Goal: Task Accomplishment & Management: Complete application form

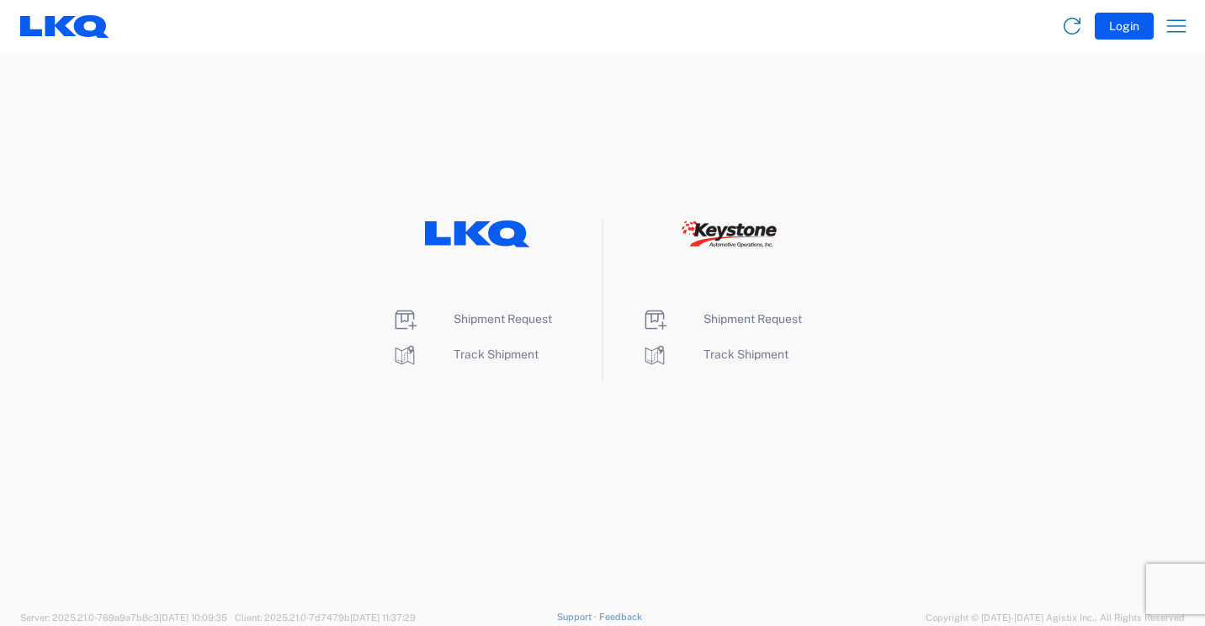
click at [488, 309] on li "Shipment Request" at bounding box center [477, 319] width 172 height 27
click at [490, 320] on span "Shipment Request" at bounding box center [502, 318] width 98 height 13
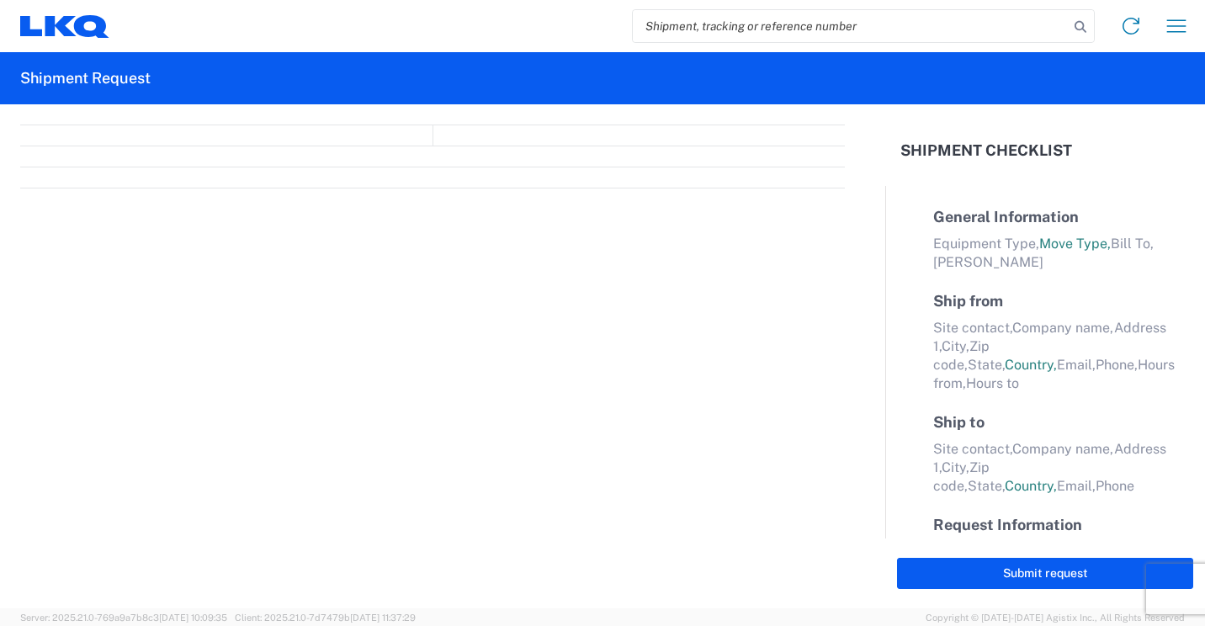
select select "FULL"
select select "LBS"
select select "IN"
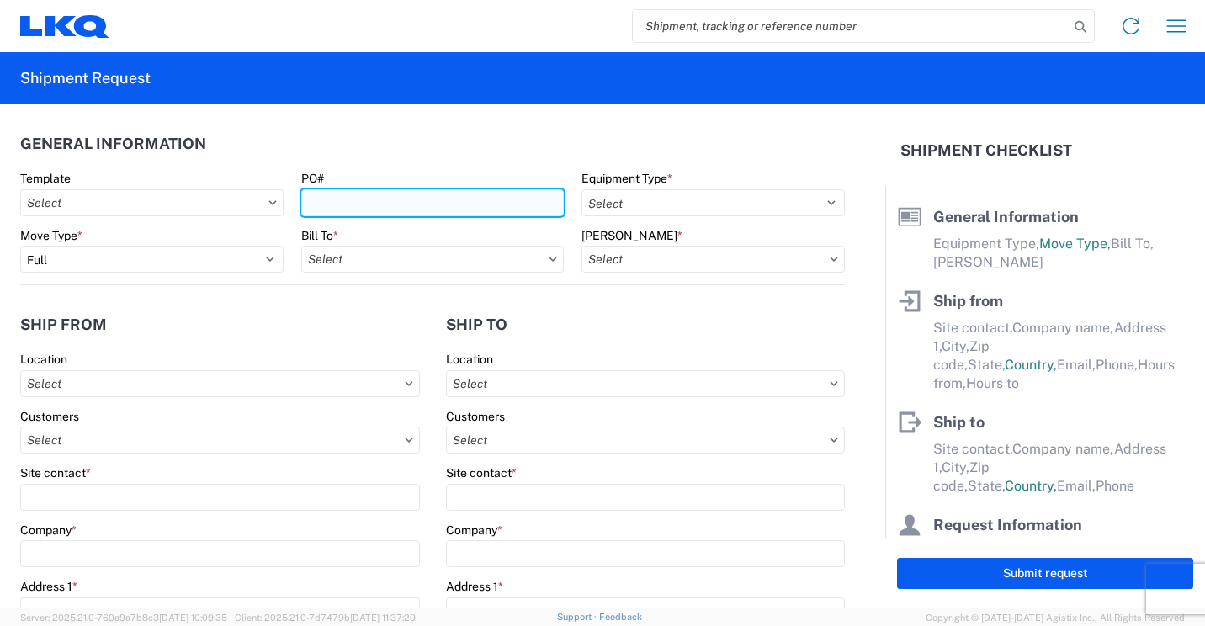
click at [501, 205] on input "PO#" at bounding box center [432, 202] width 263 height 27
type input "41887"
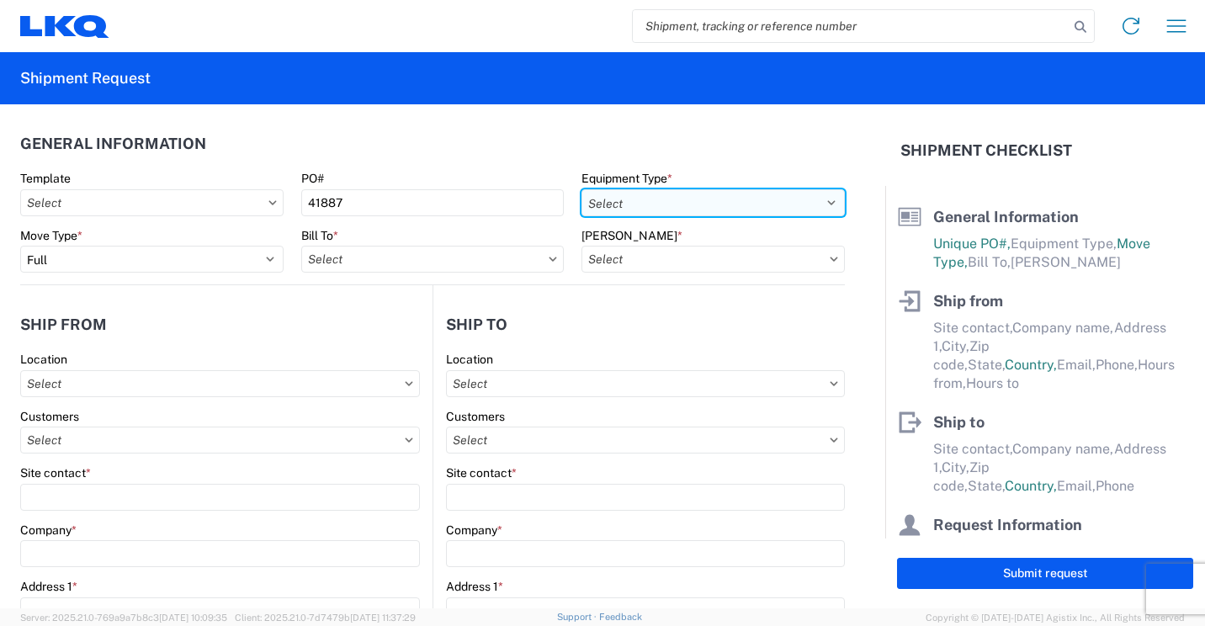
click at [718, 198] on select "Select 53’ Dry Van Flatbed Dropdeck (van) Lowboy (flatbed) Rail" at bounding box center [712, 202] width 263 height 27
select select "STDV"
click at [581, 189] on select "Select 53’ Dry Van Flatbed Dropdeck (van) Lowboy (flatbed) Rail" at bounding box center [712, 202] width 263 height 27
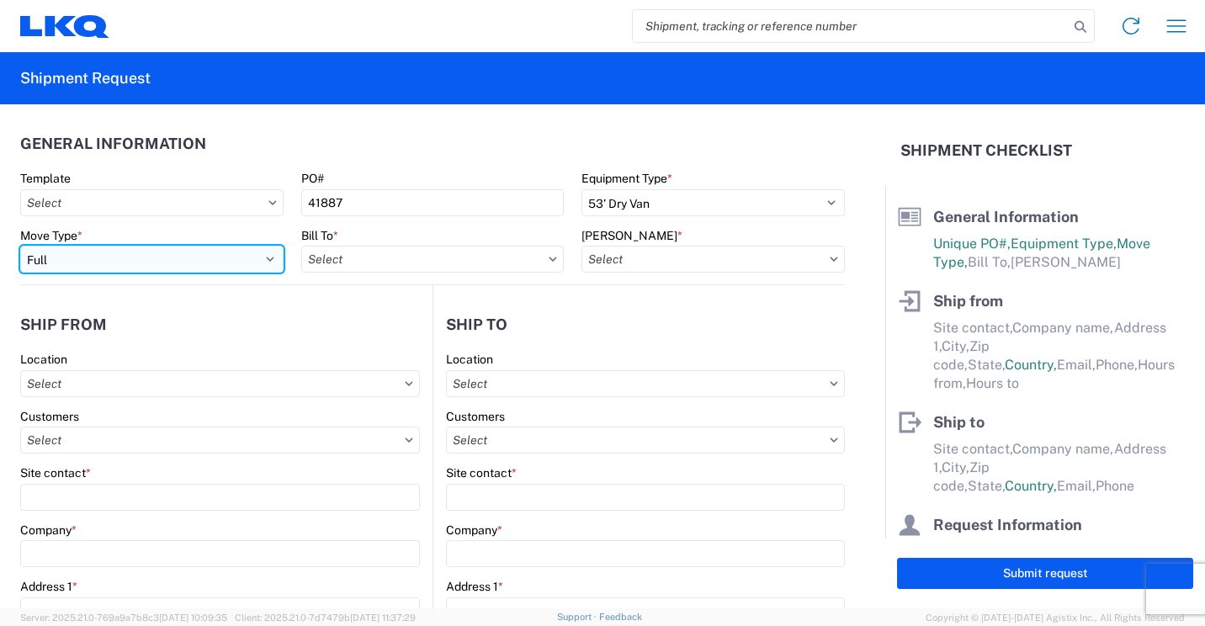
click at [262, 254] on select "Select Full Partial TL" at bounding box center [151, 259] width 263 height 27
select select "PARTIAL_TL"
click at [20, 246] on select "Select Full Partial TL" at bounding box center [151, 259] width 263 height 27
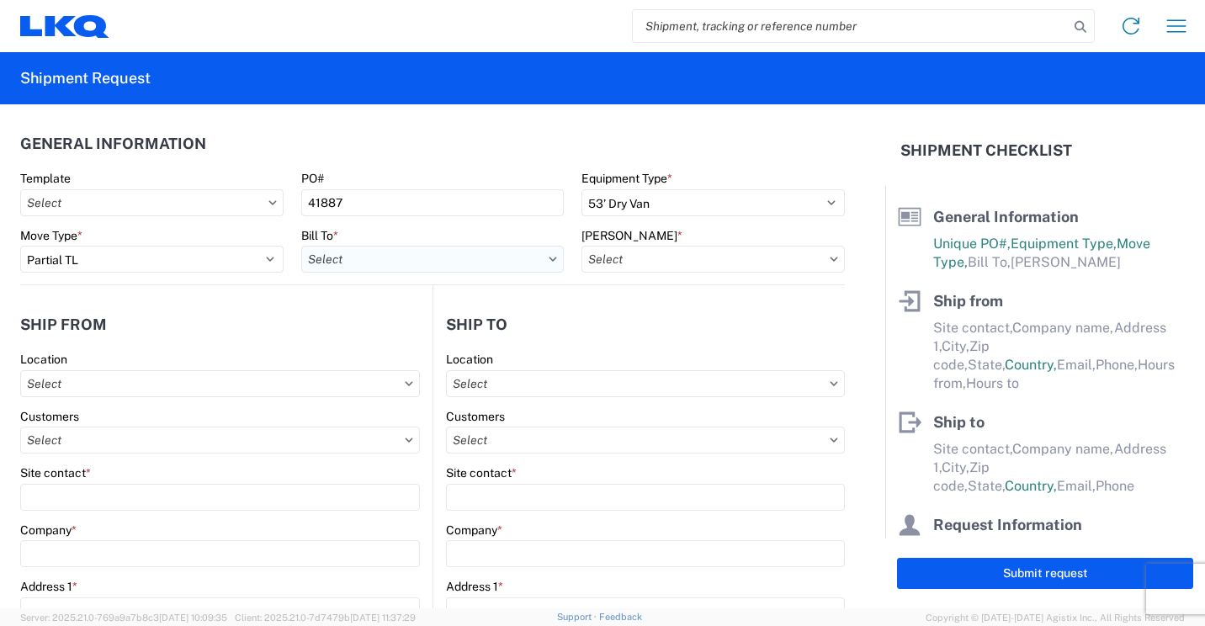
click at [464, 260] on input "text" at bounding box center [432, 259] width 263 height 27
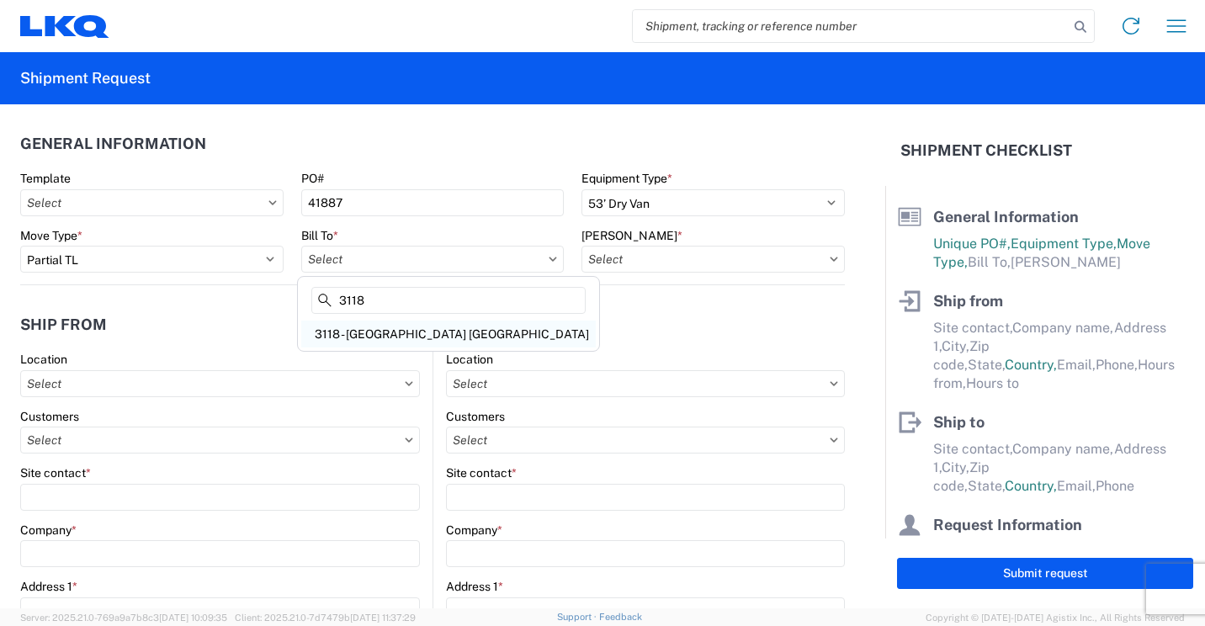
type input "3118"
click at [367, 324] on div "3118 - [GEOGRAPHIC_DATA] [GEOGRAPHIC_DATA]" at bounding box center [448, 334] width 294 height 27
type input "3118 - [GEOGRAPHIC_DATA] [GEOGRAPHIC_DATA]"
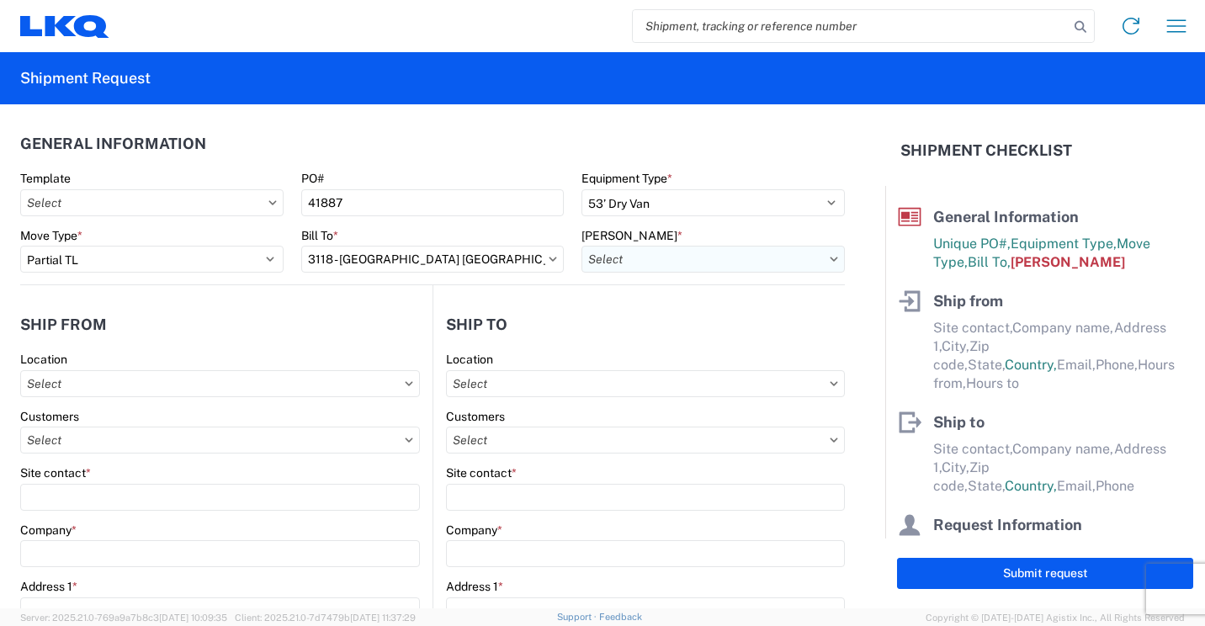
click at [721, 257] on input "text" at bounding box center [712, 259] width 263 height 27
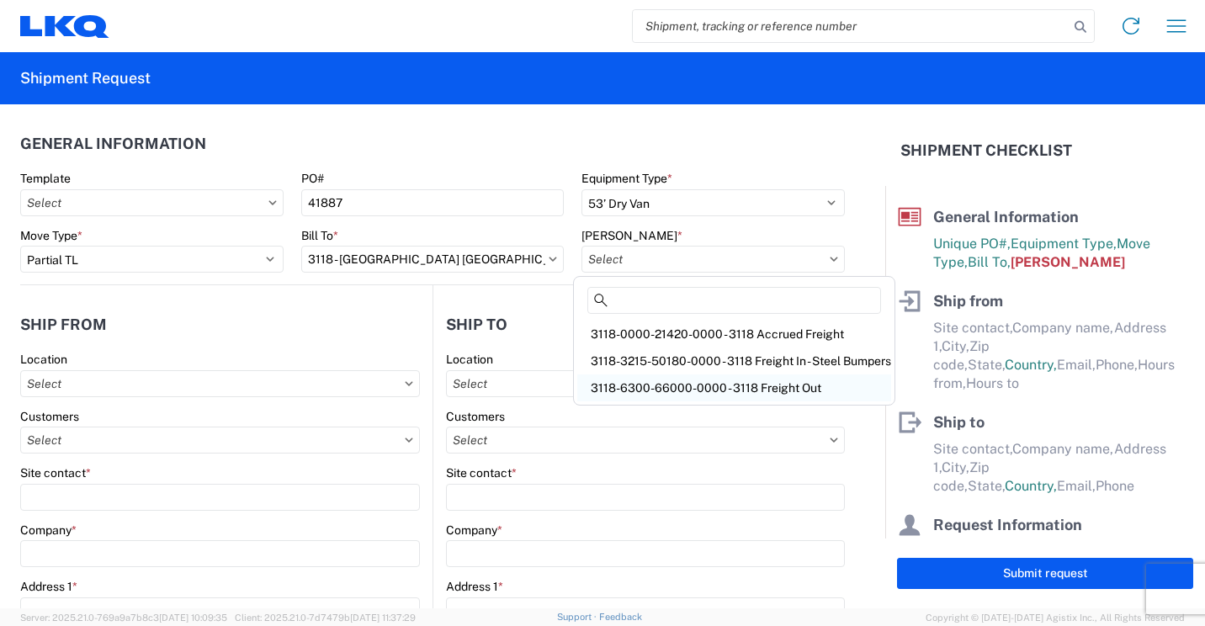
click at [709, 386] on div "3118-6300-66000-0000 - 3118 Freight Out" at bounding box center [734, 387] width 314 height 27
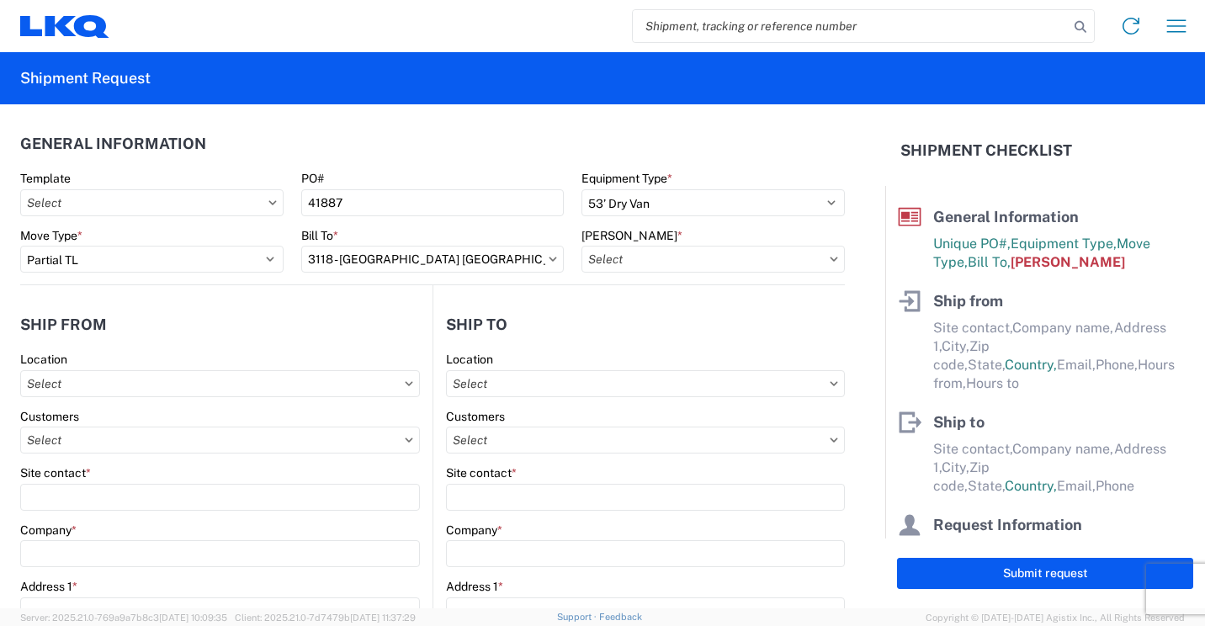
type input "3118-6300-66000-0000 - 3118 Freight Out"
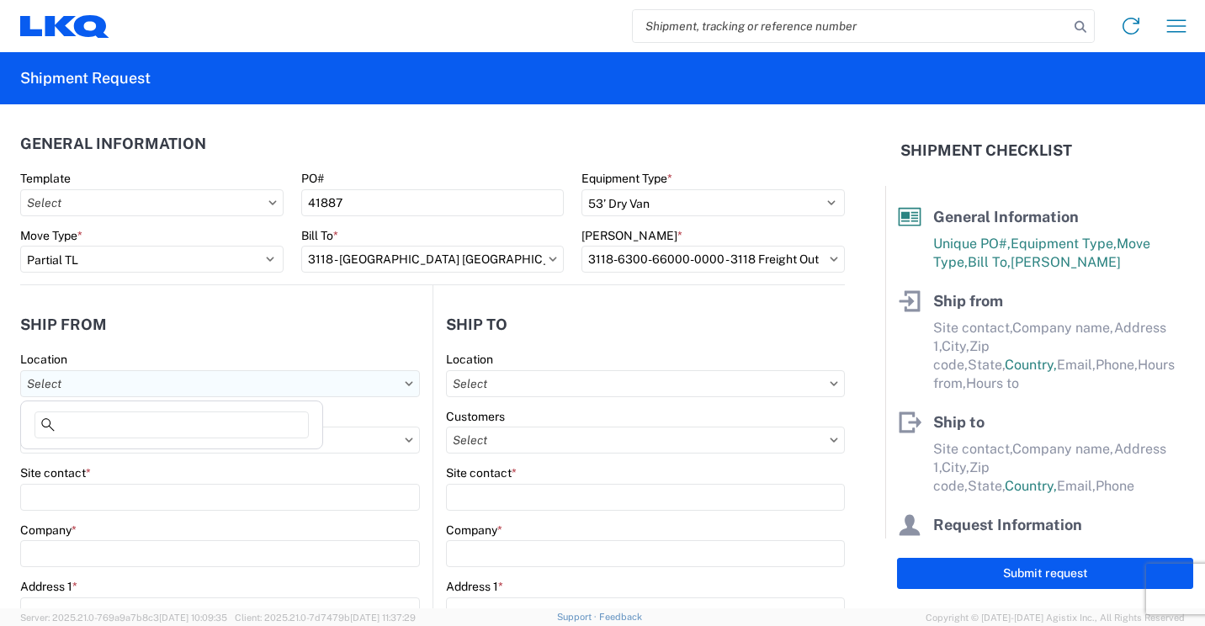
click at [334, 380] on input "text" at bounding box center [220, 383] width 400 height 27
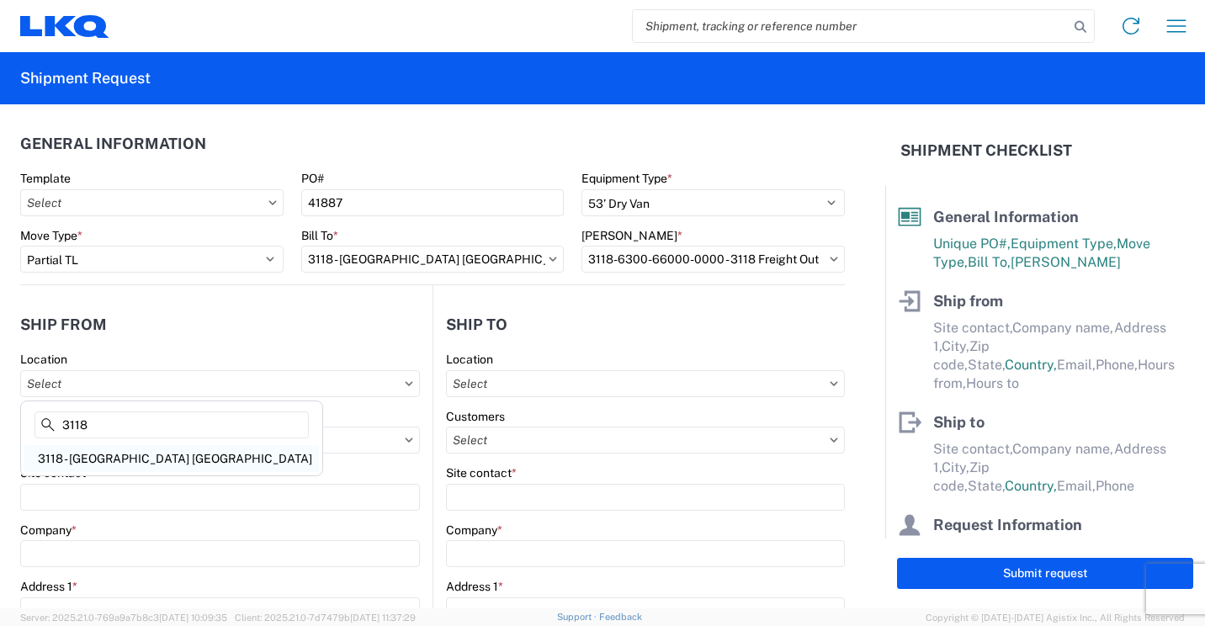
type input "3118"
click at [106, 455] on div "3118 - [GEOGRAPHIC_DATA] [GEOGRAPHIC_DATA]" at bounding box center [171, 458] width 294 height 27
type input "3118 - [GEOGRAPHIC_DATA] [GEOGRAPHIC_DATA]"
type input "LKQ Corporation"
type input "[STREET_ADDRESS]"
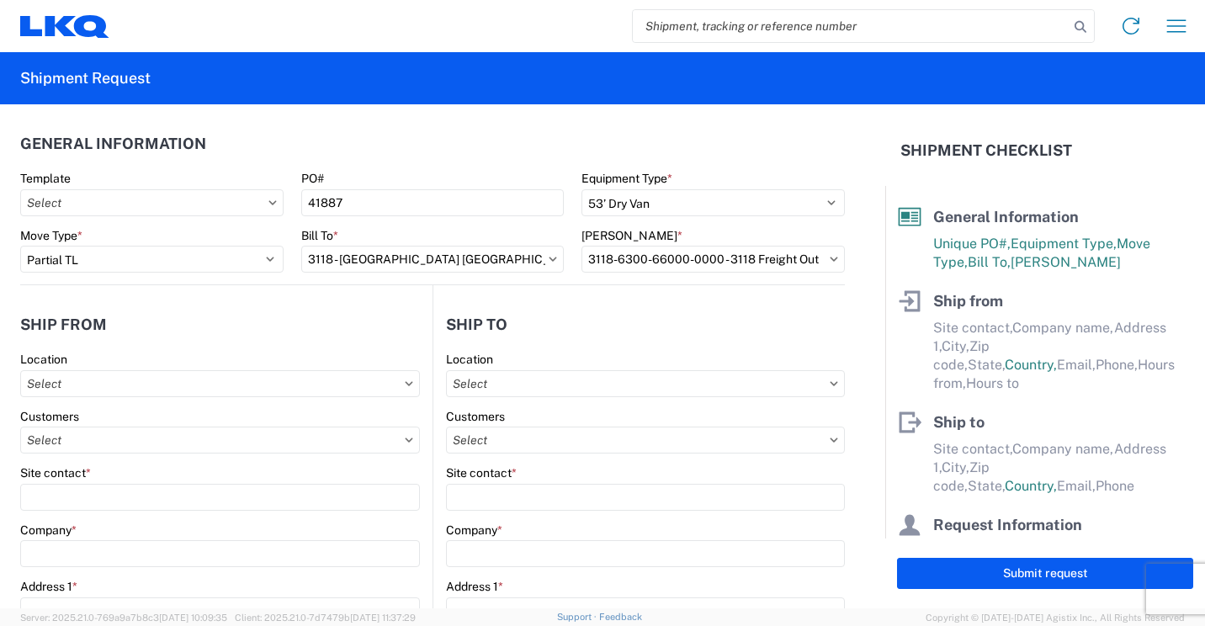
type input "Brainerd"
type input "56401"
select select "MN"
select select "US"
type input "07:00"
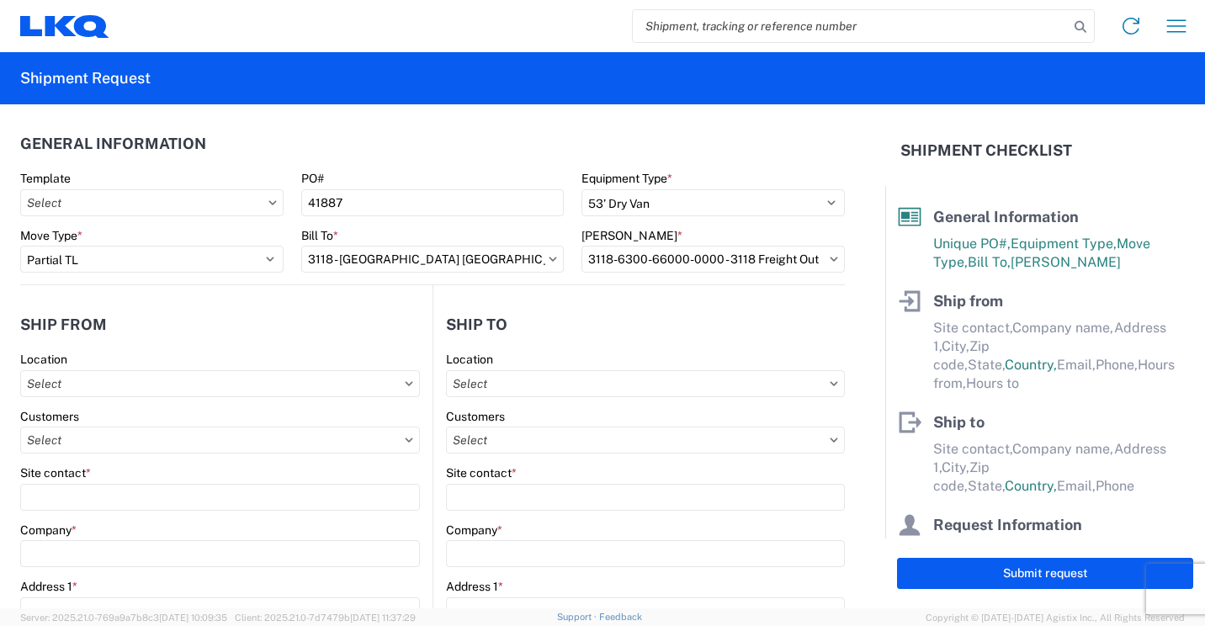
type input "16:30"
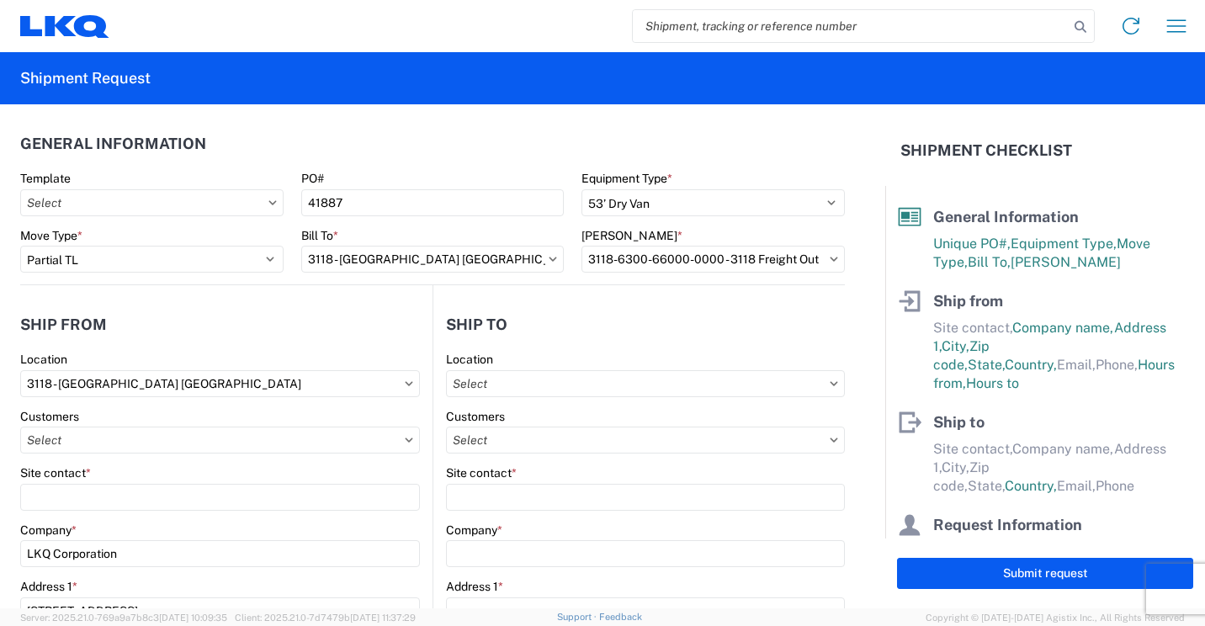
scroll to position [84, 0]
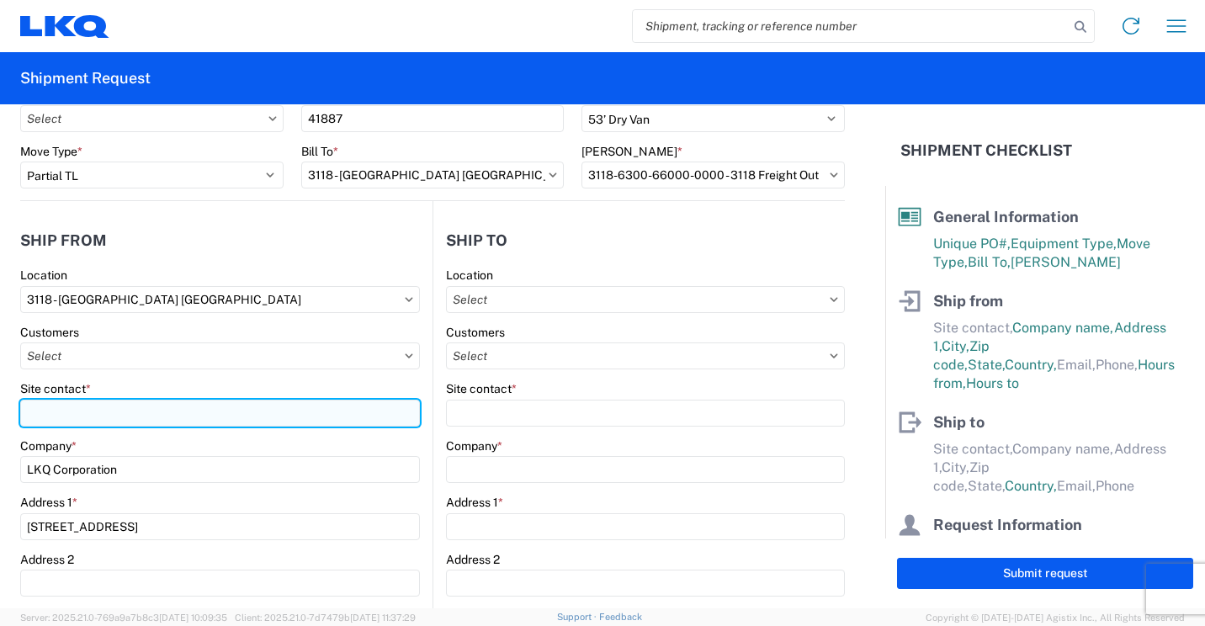
click at [234, 411] on input "Site contact *" at bounding box center [220, 413] width 400 height 27
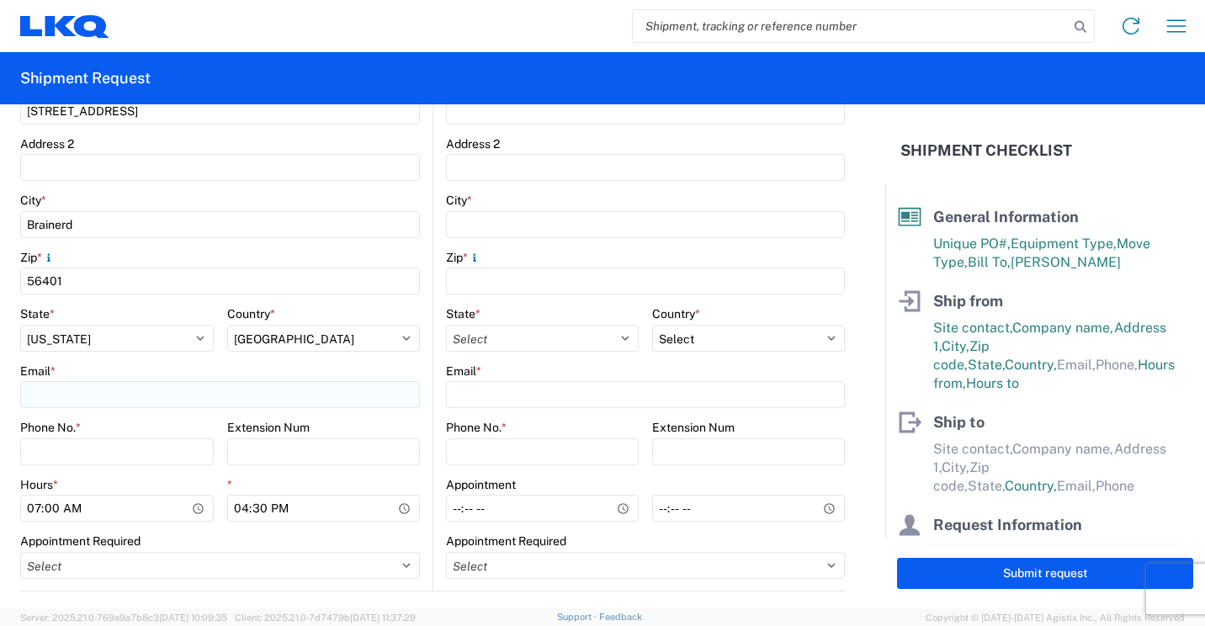
scroll to position [505, 0]
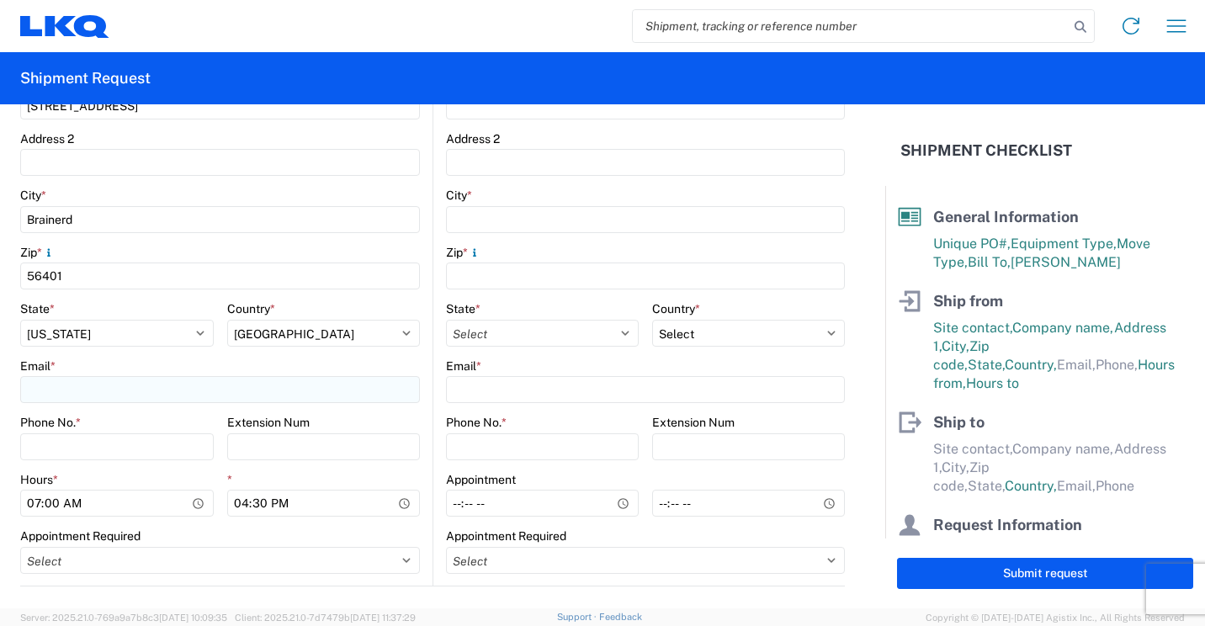
type input "[PERSON_NAME]"
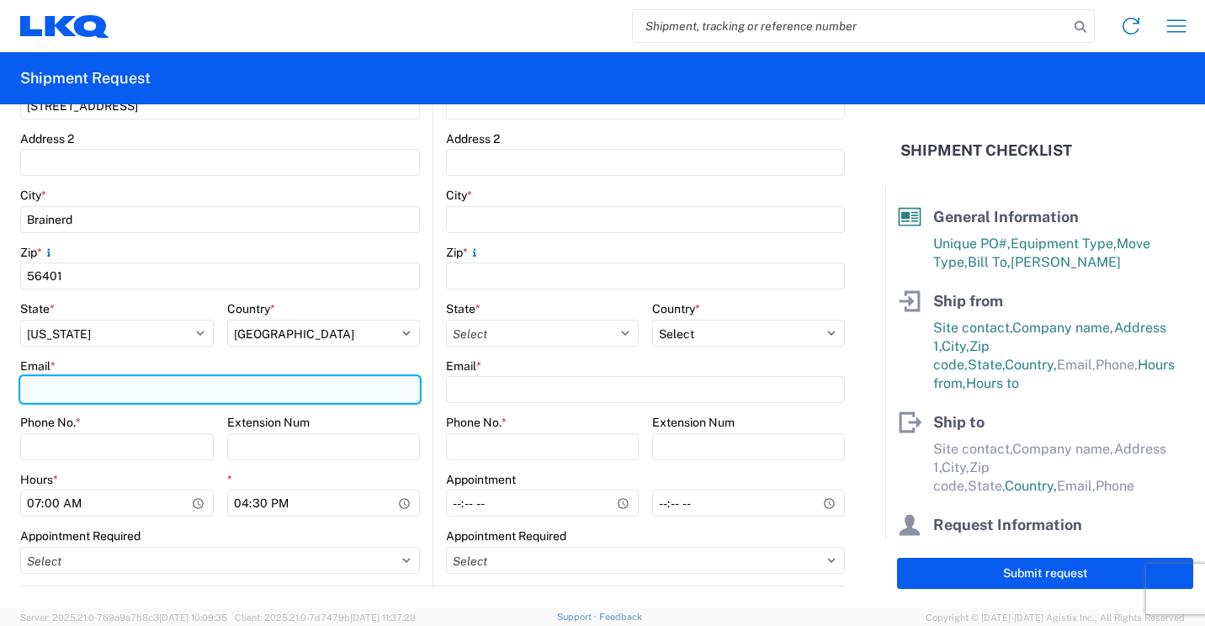
click at [193, 394] on input "Email *" at bounding box center [220, 389] width 400 height 27
type input "[EMAIL_ADDRESS][DOMAIN_NAME]"
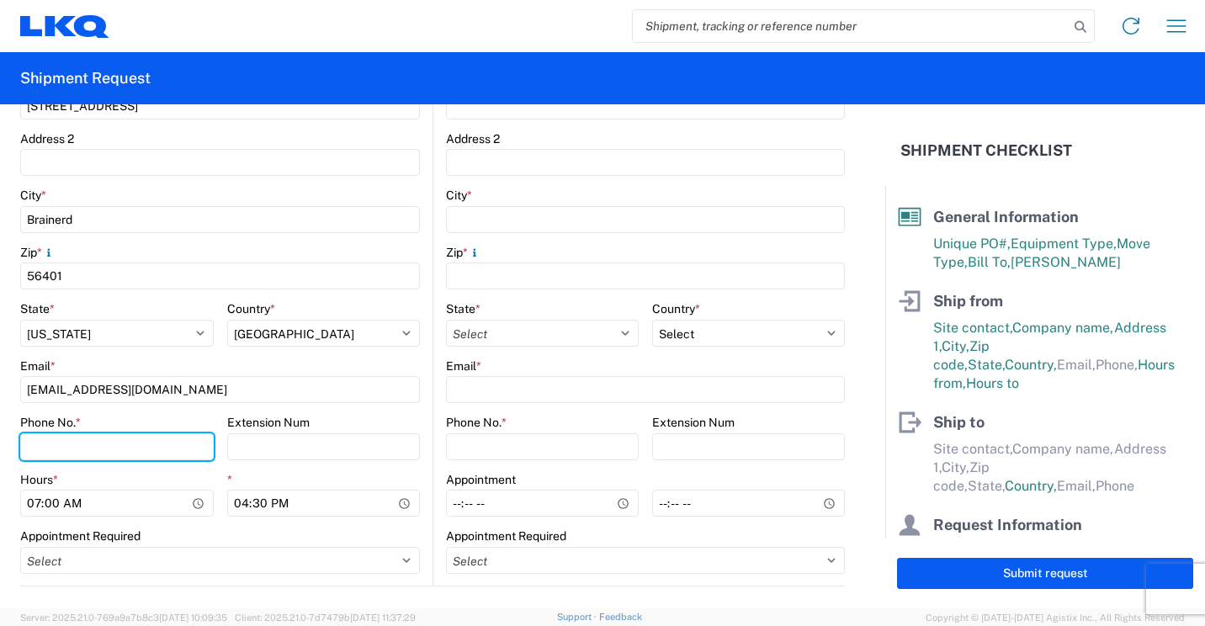
type input "2182973820"
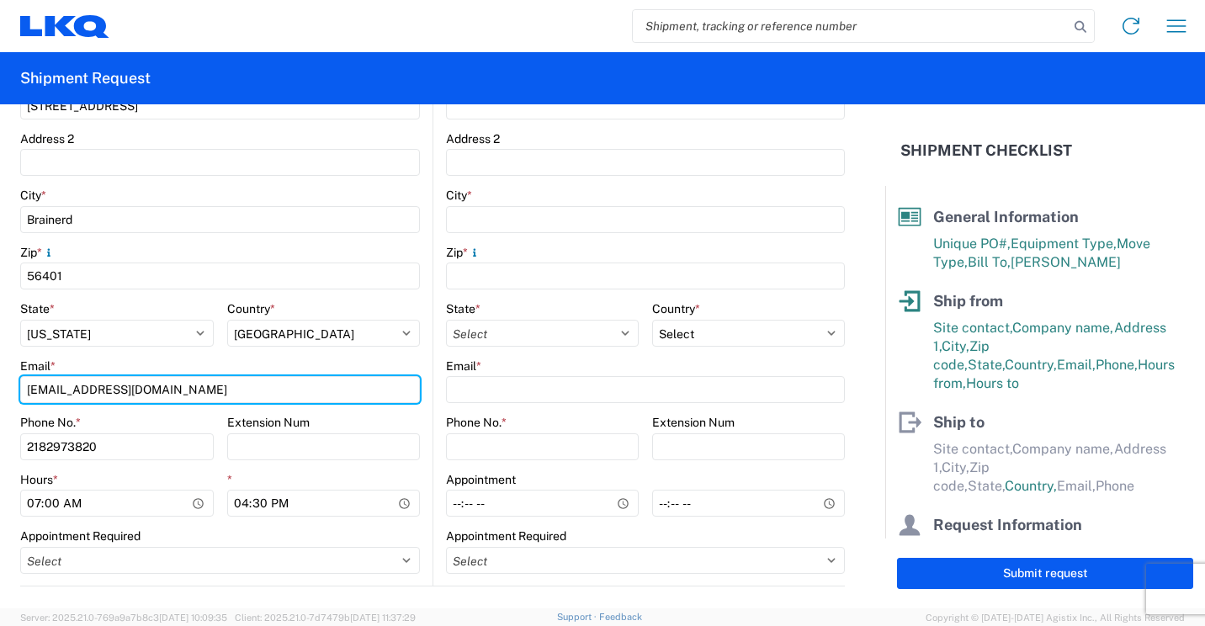
scroll to position [589, 0]
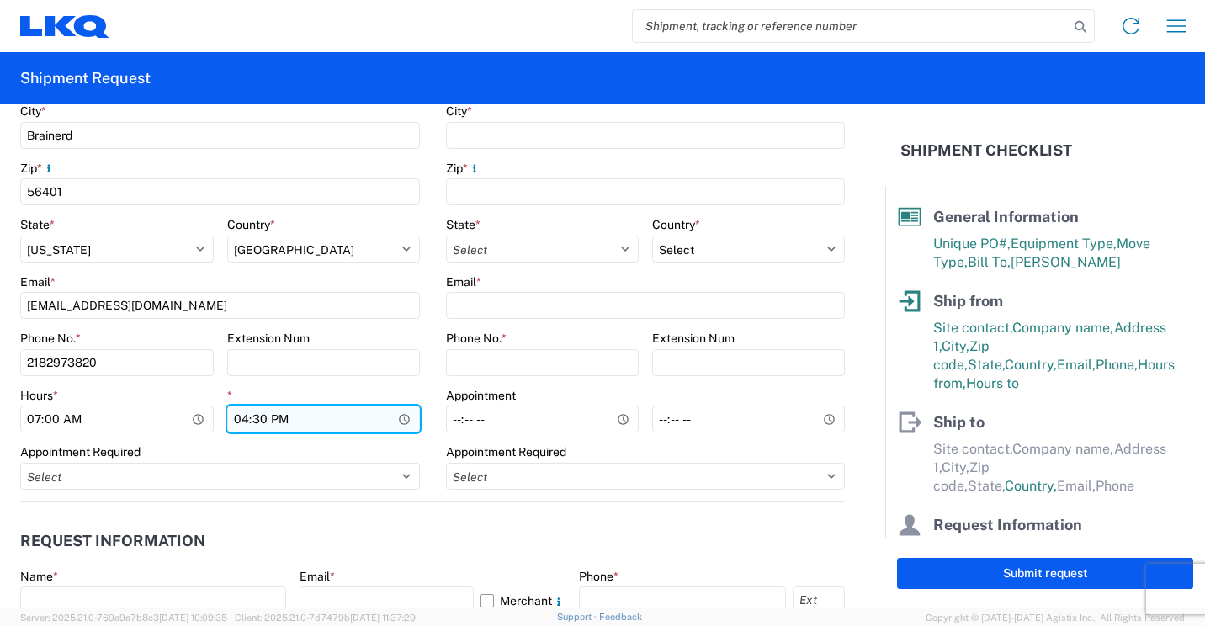
click at [240, 416] on input "16:30" at bounding box center [323, 418] width 193 height 27
type input "13:30"
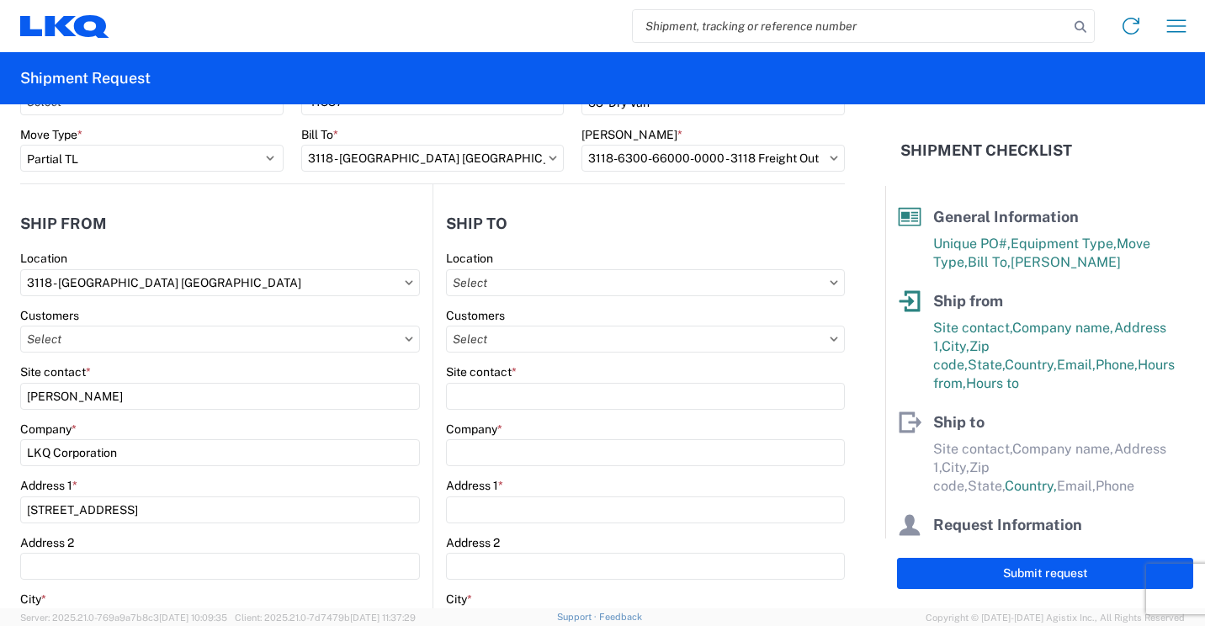
scroll to position [84, 0]
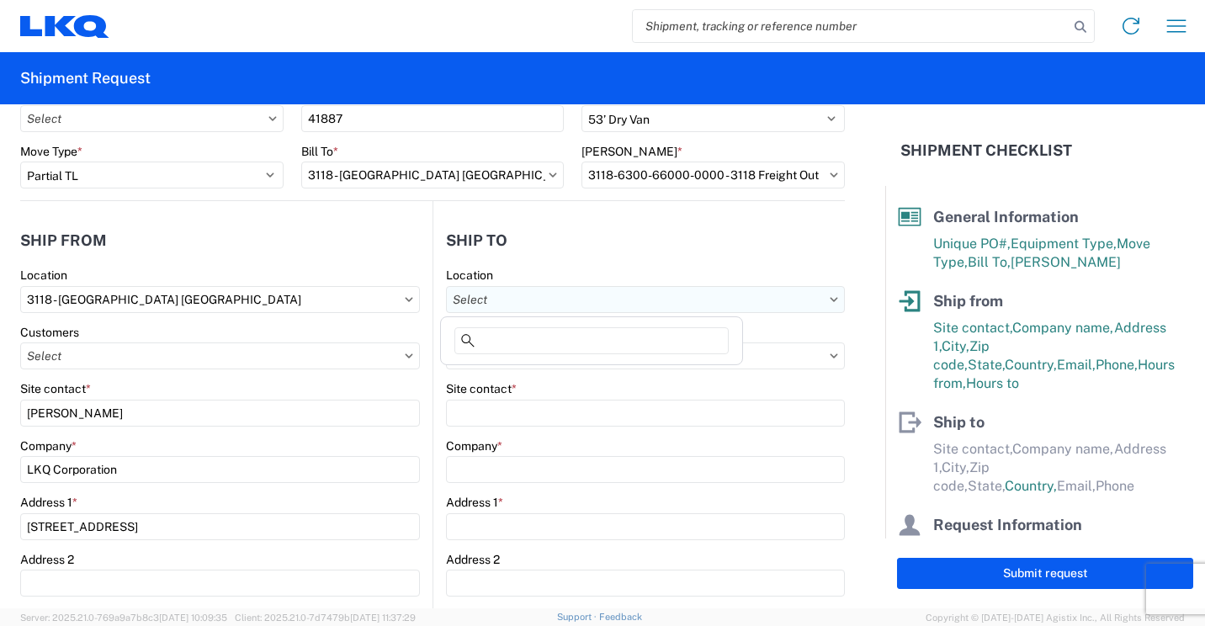
click at [761, 299] on input "text" at bounding box center [645, 299] width 399 height 27
type input "145"
click at [535, 374] on div "3145 - [GEOGRAPHIC_DATA] (145)" at bounding box center [591, 374] width 294 height 27
type input "3145 - [GEOGRAPHIC_DATA] (145)"
type input "LKQ Corporation"
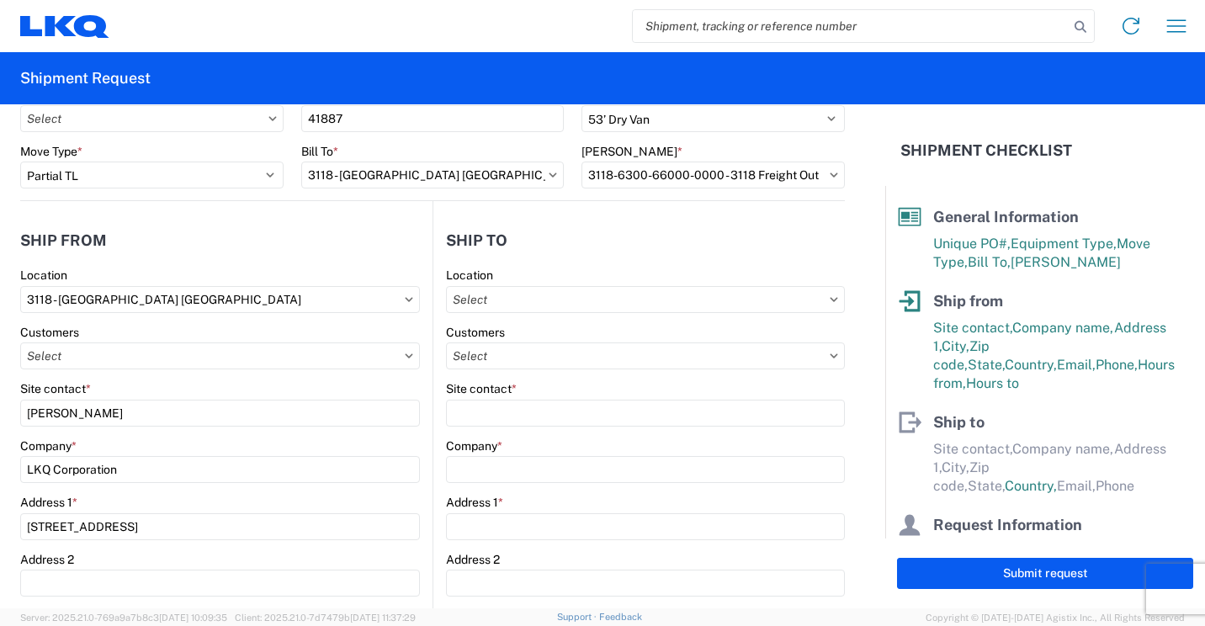
type input "[STREET_ADDRESS][PERSON_NAME]"
type input "La Vergne"
type input "37086"
select select "US"
type input "[PHONE_NUMBER]"
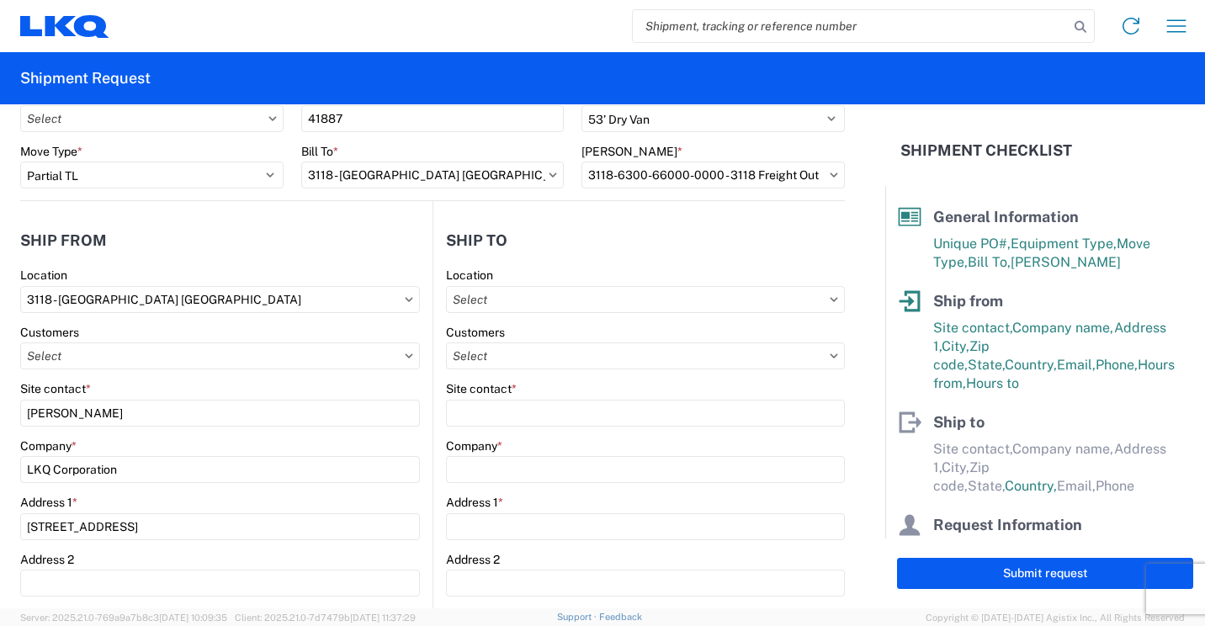
type input "08:00"
type input "17:00"
select select
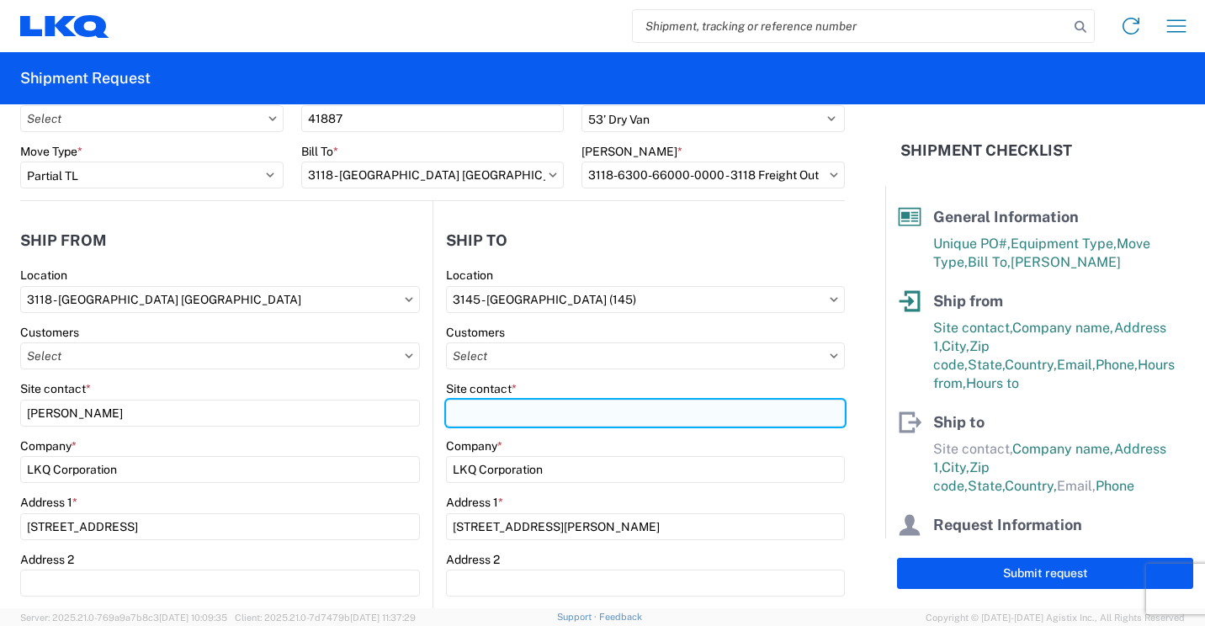
click at [623, 421] on input "Site contact *" at bounding box center [645, 413] width 399 height 27
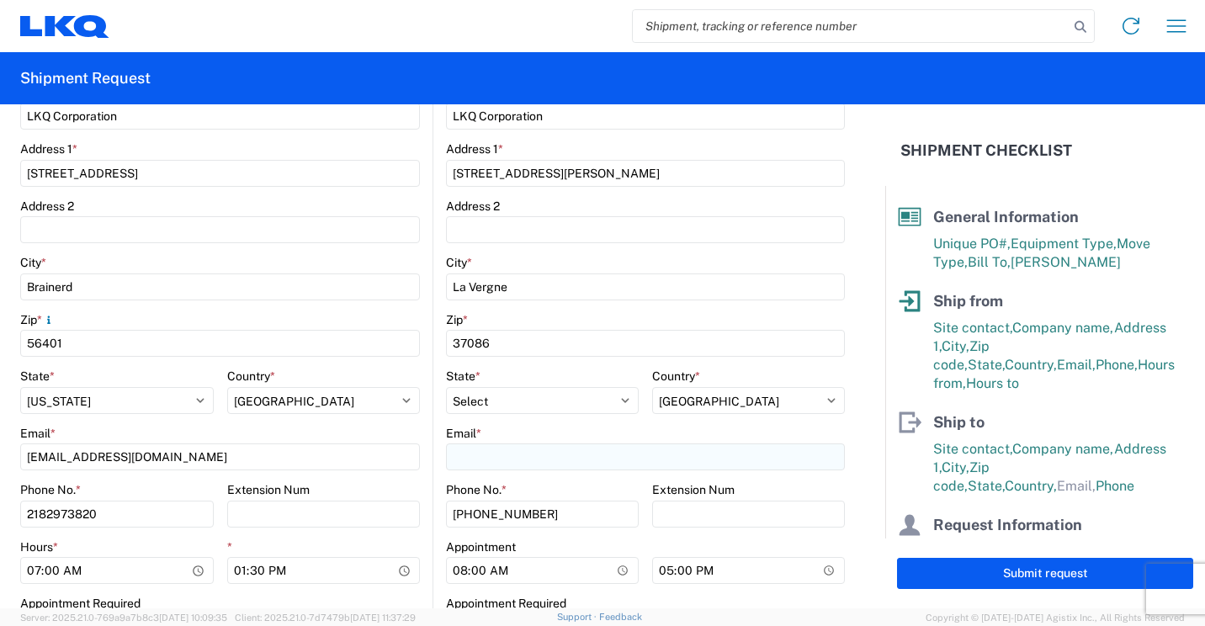
scroll to position [505, 0]
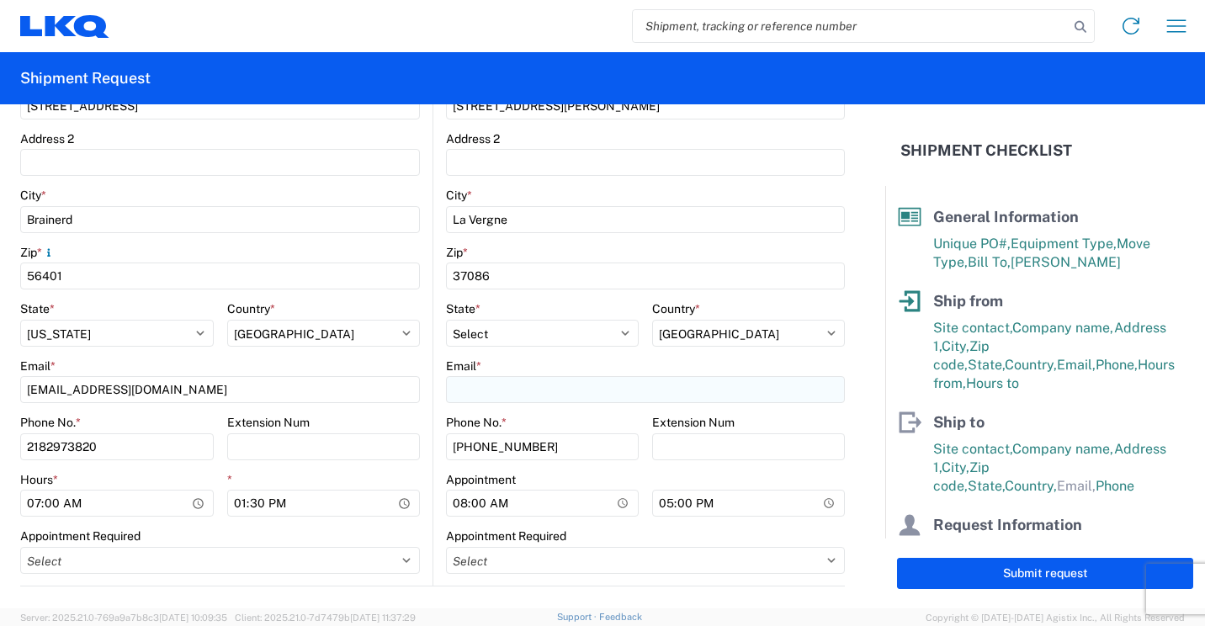
type input "[PERSON_NAME]"
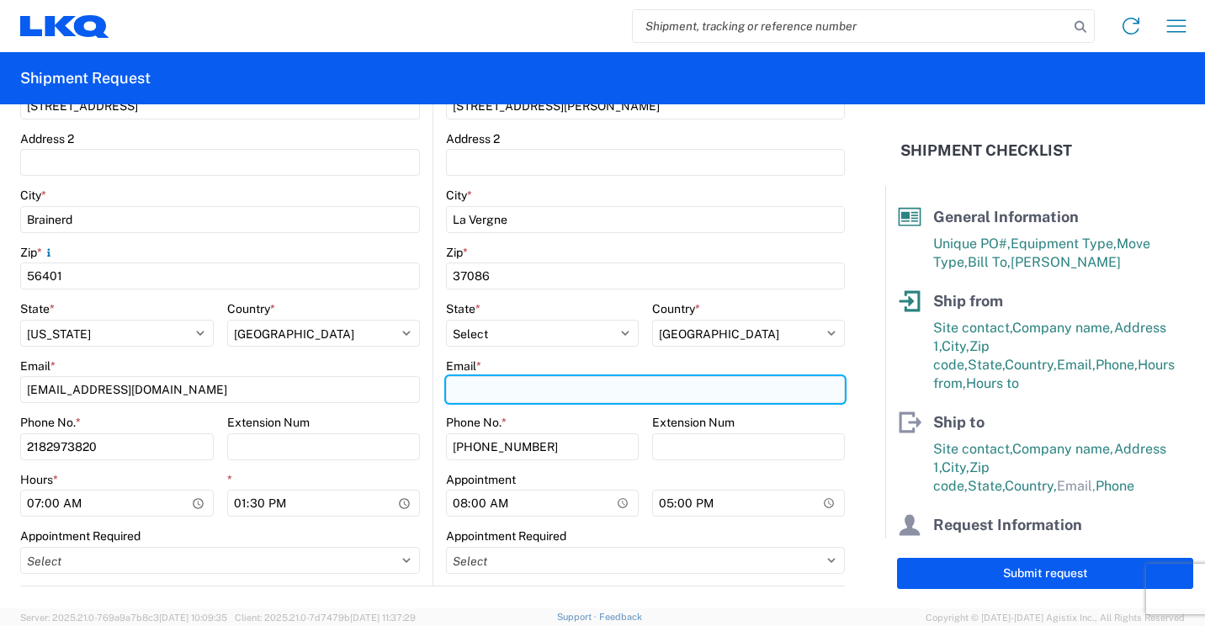
click at [605, 385] on input "Email *" at bounding box center [645, 389] width 399 height 27
type input "[EMAIL_ADDRESS][DOMAIN_NAME]"
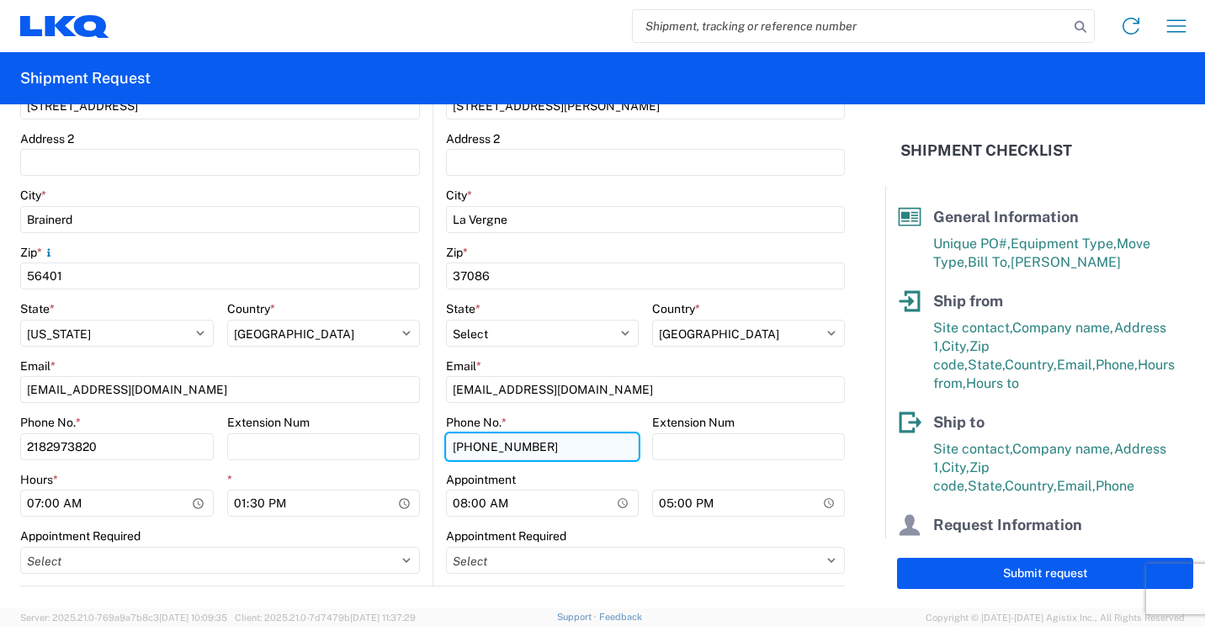
click at [578, 446] on input "[PHONE_NUMBER]" at bounding box center [542, 446] width 193 height 27
type input "[PHONE_NUMBER]"
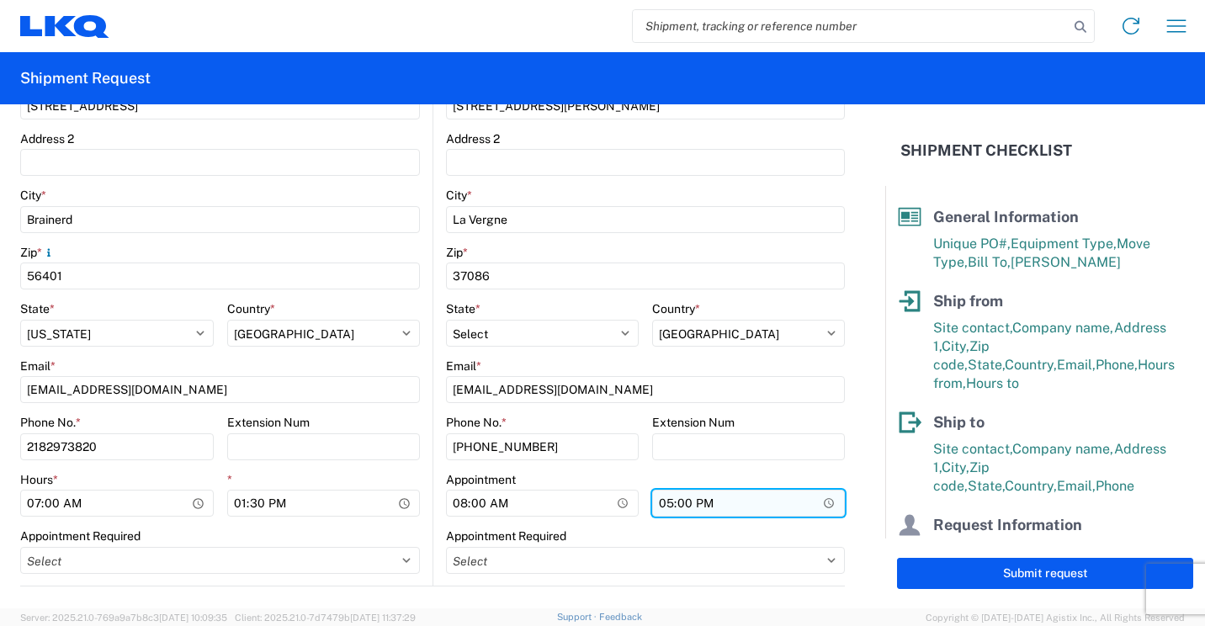
click at [659, 501] on input "17:00" at bounding box center [748, 503] width 193 height 27
type input "15:30"
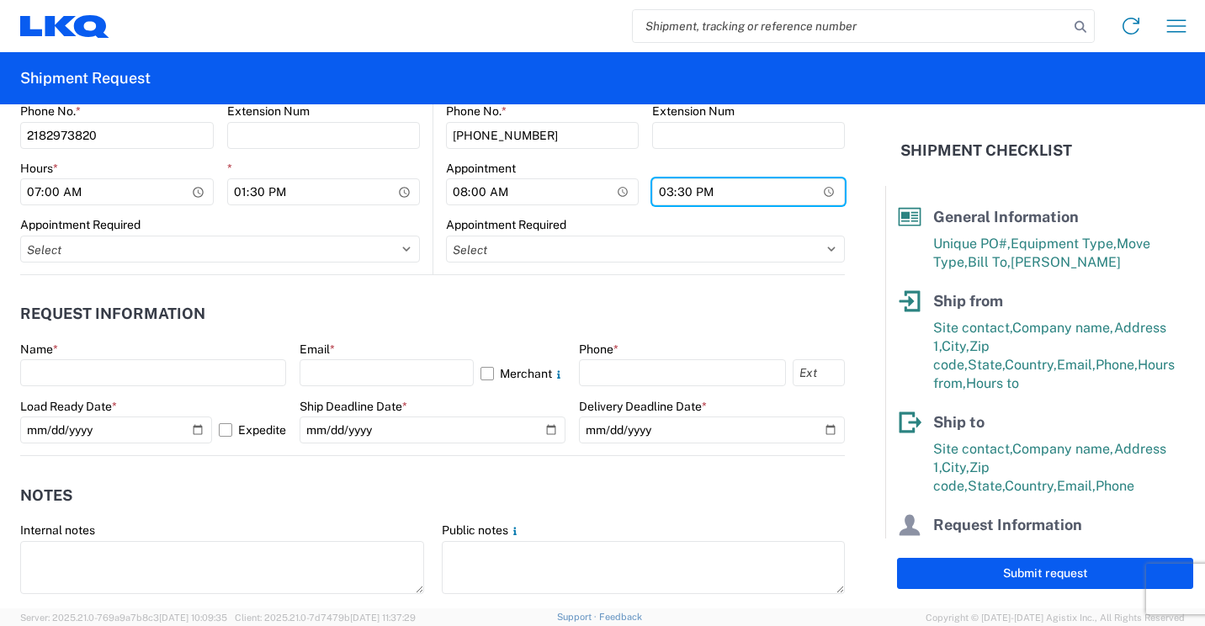
scroll to position [841, 0]
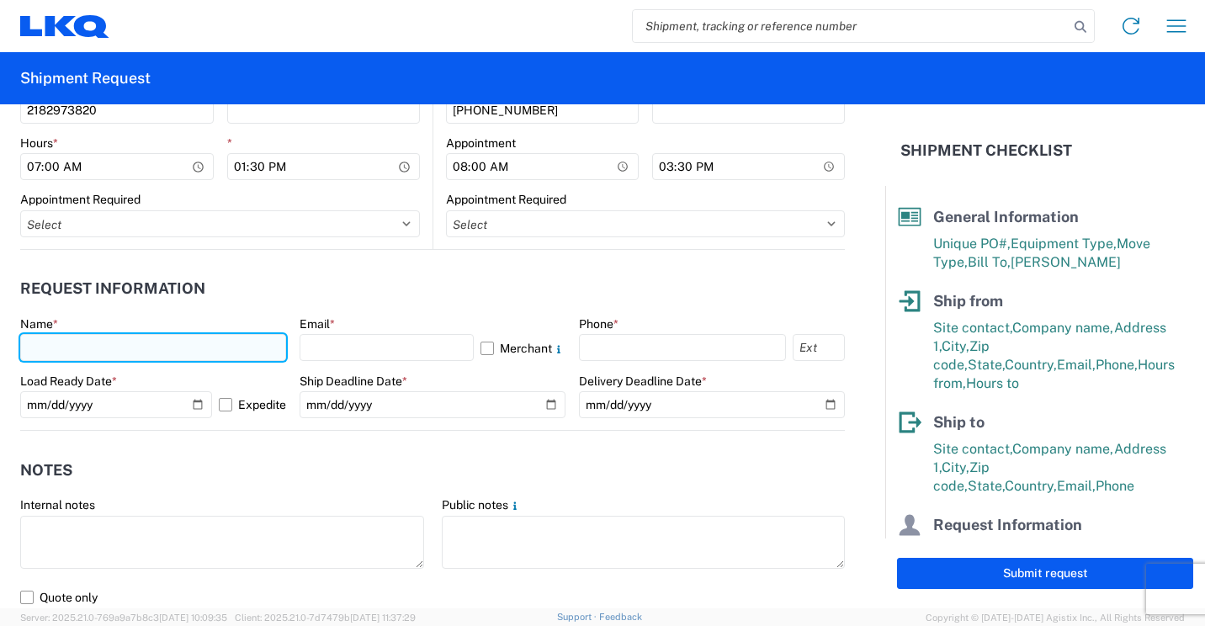
click at [228, 348] on input "text" at bounding box center [153, 347] width 266 height 27
type input "[PERSON_NAME]"
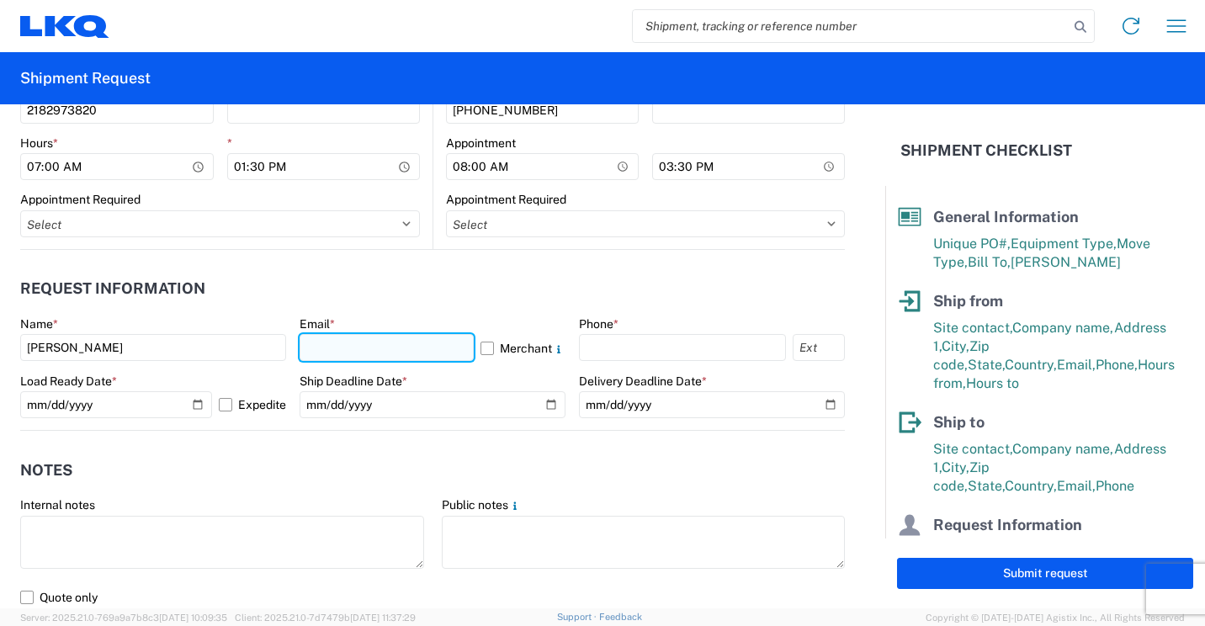
click at [401, 347] on input "text" at bounding box center [386, 347] width 174 height 27
type input "[EMAIL_ADDRESS][DOMAIN_NAME]"
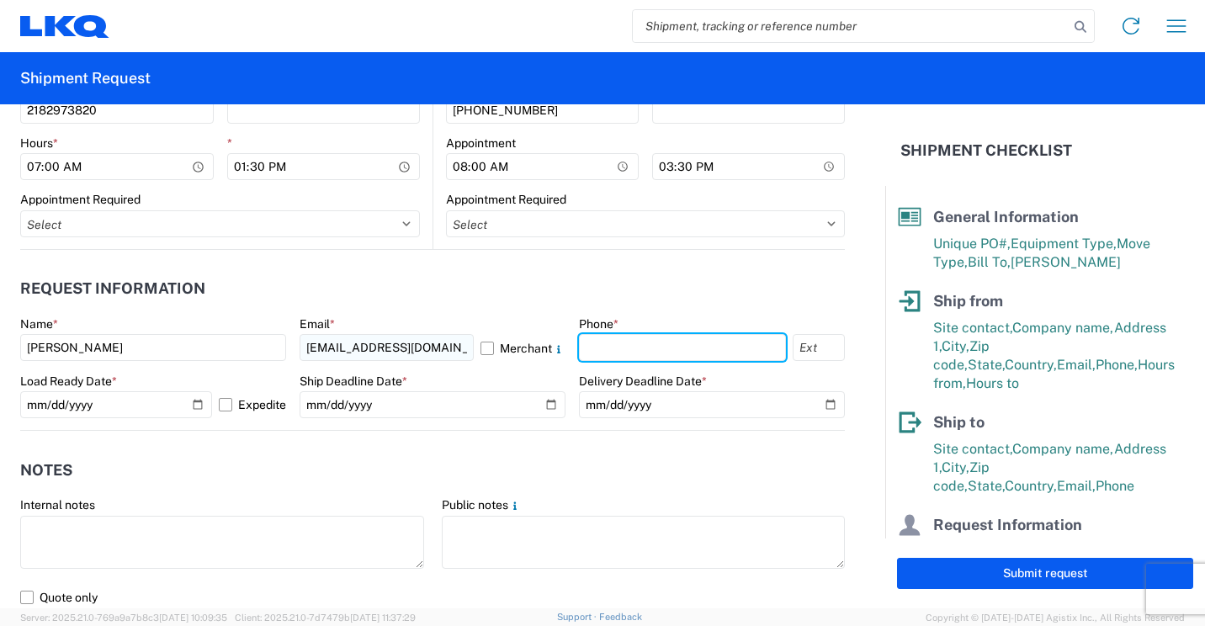
type input "2182973820"
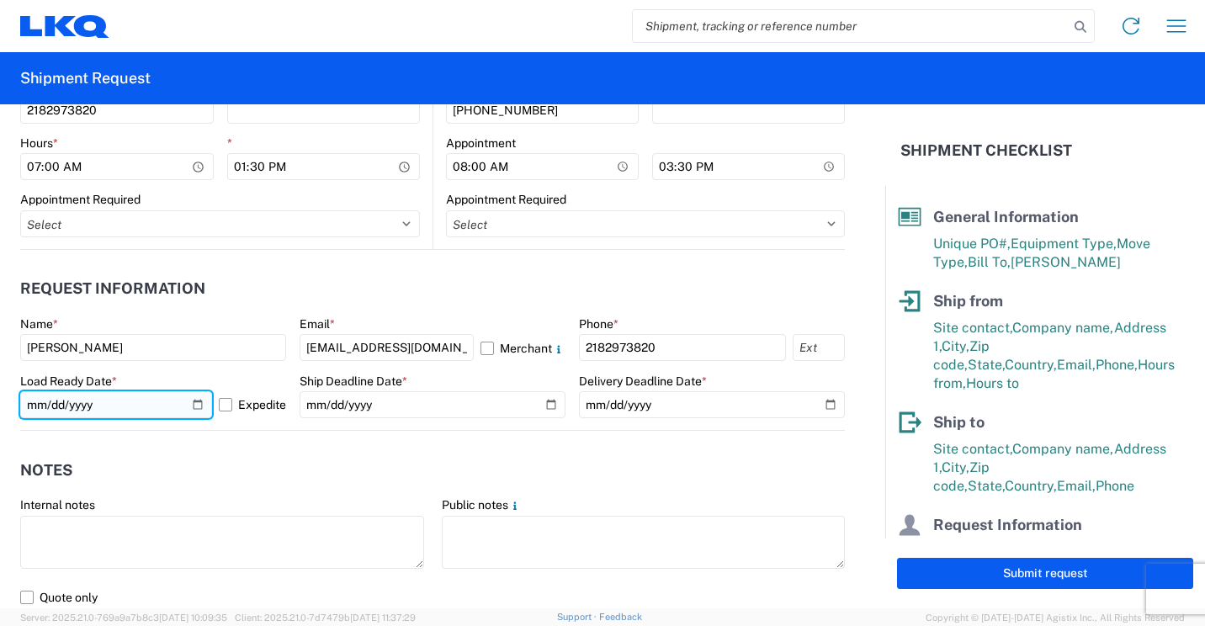
click at [193, 401] on input "[DATE]" at bounding box center [116, 404] width 192 height 27
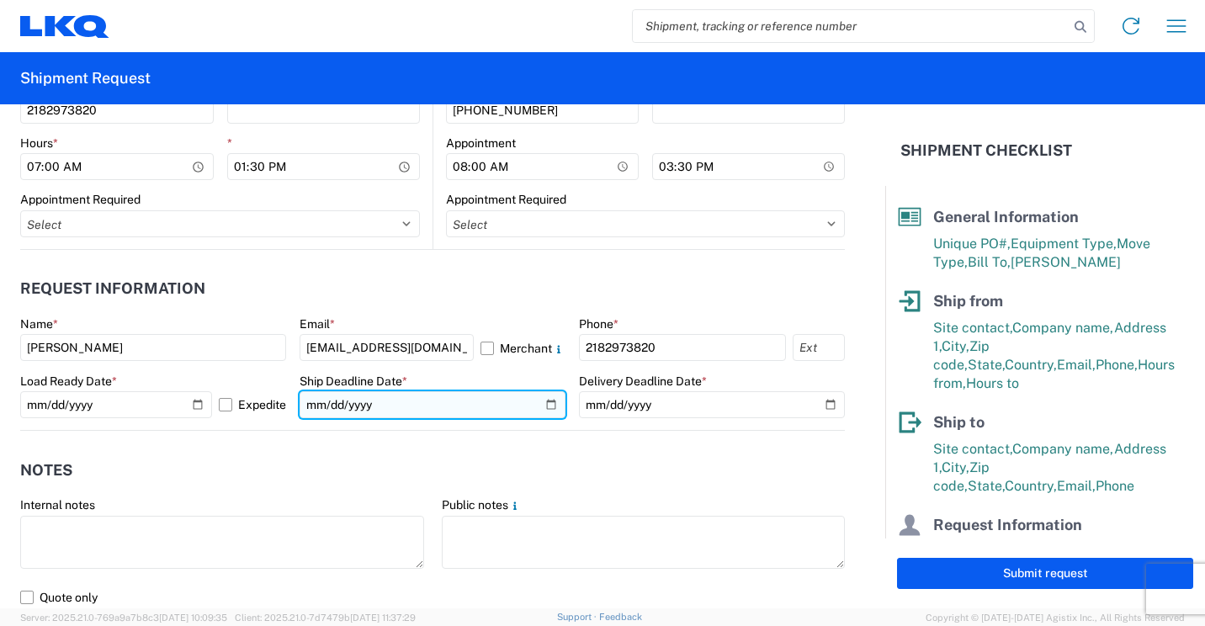
click at [538, 405] on input "date" at bounding box center [432, 404] width 266 height 27
type input "[DATE]"
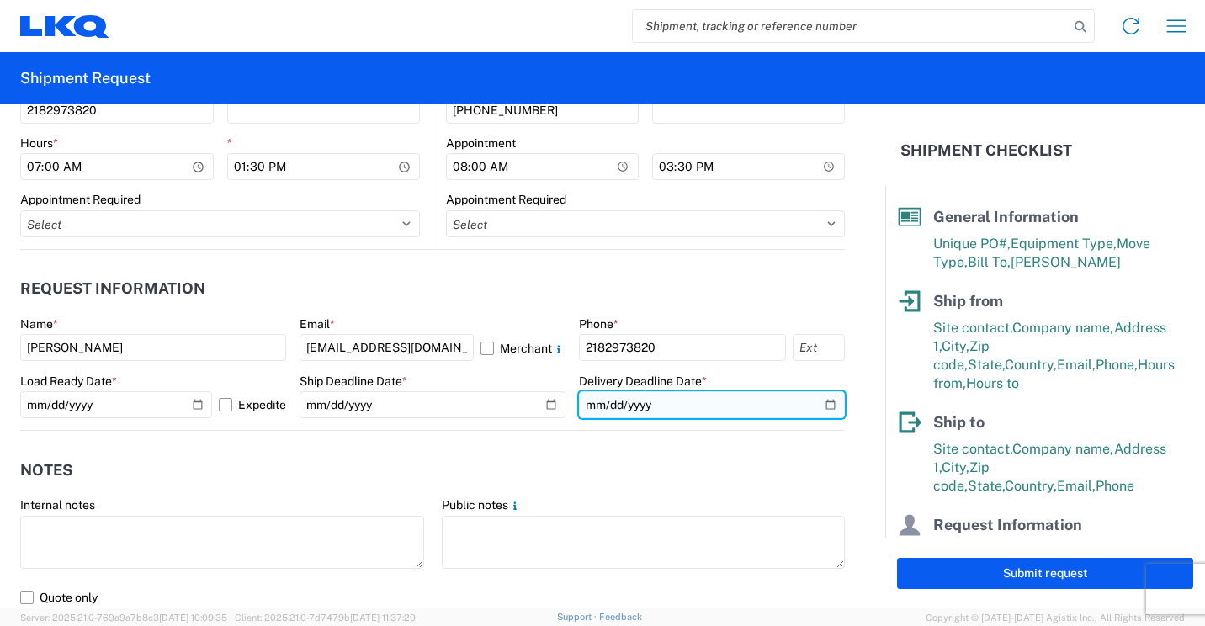
click at [819, 405] on input "date" at bounding box center [712, 404] width 266 height 27
type input "[DATE]"
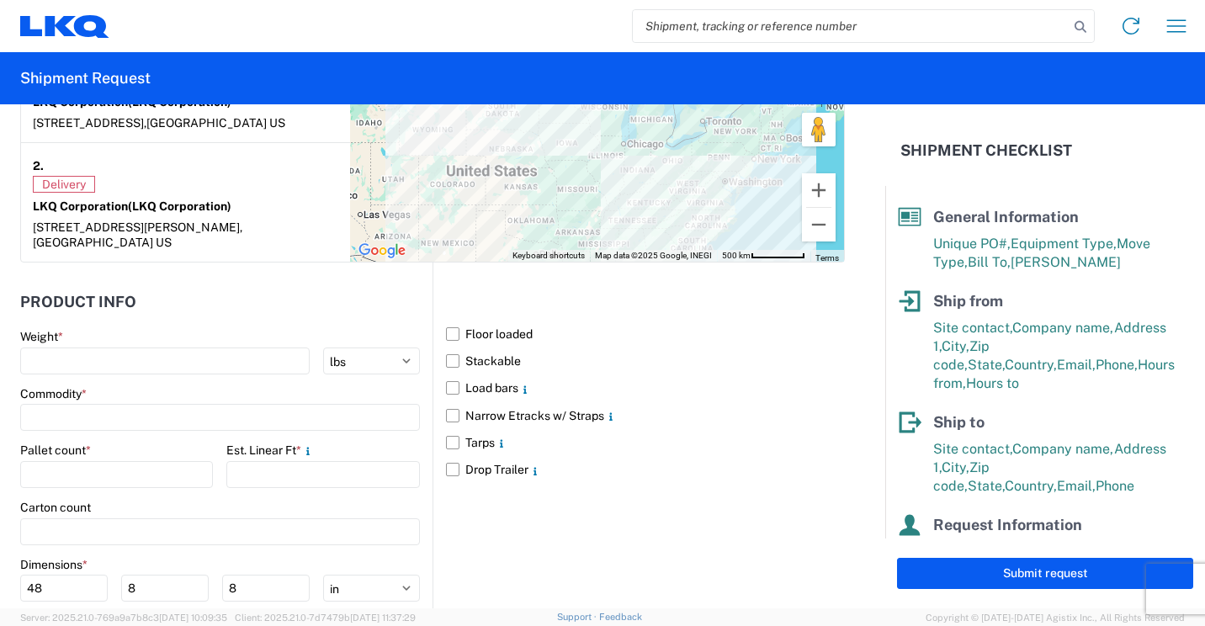
scroll to position [1514, 0]
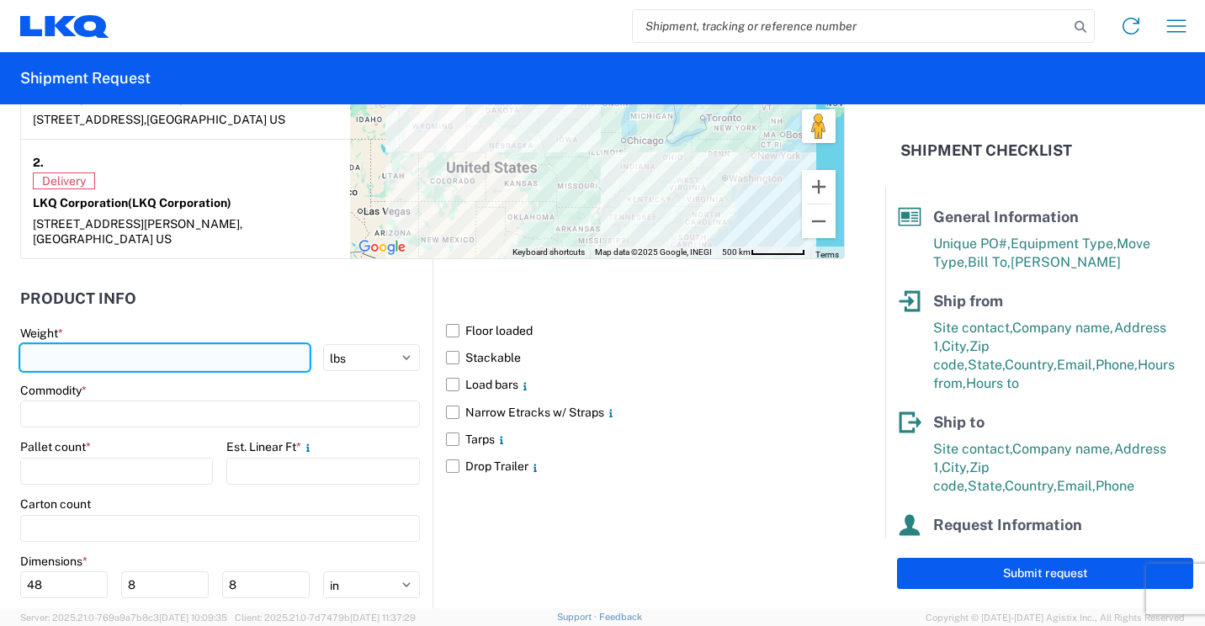
click at [182, 345] on input "number" at bounding box center [164, 357] width 289 height 27
type input "3337"
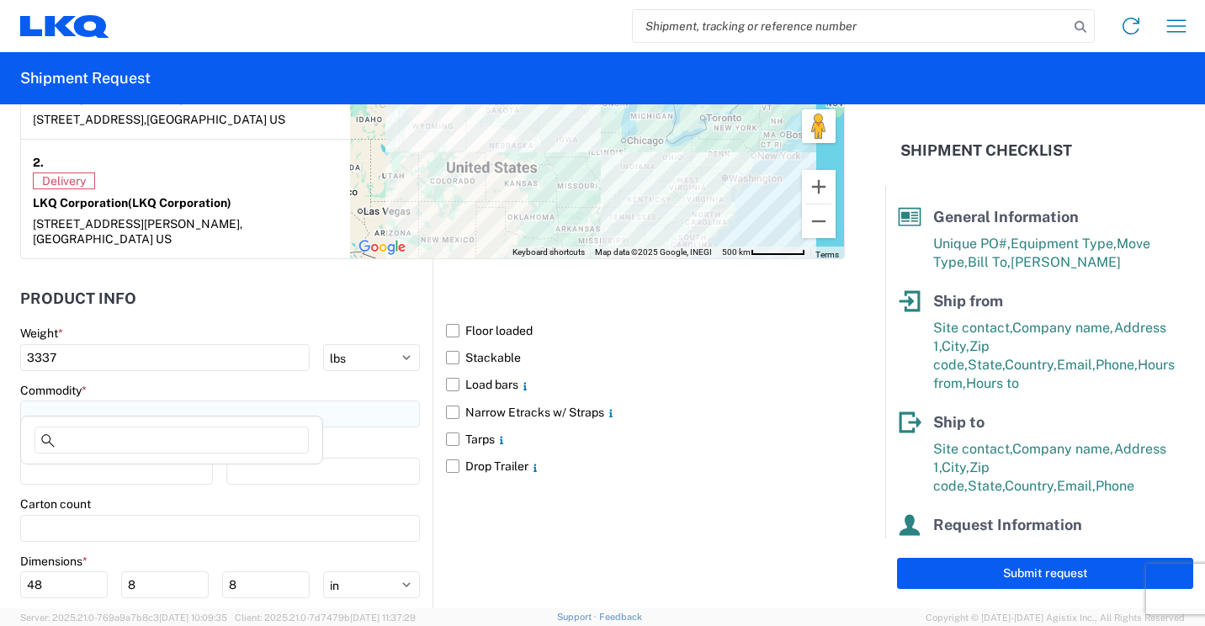
click at [254, 400] on input at bounding box center [220, 413] width 400 height 27
type input "b"
drag, startPoint x: 72, startPoint y: 475, endPoint x: 75, endPoint y: 460, distance: 15.5
click at [72, 474] on div "Bumpers" at bounding box center [171, 473] width 294 height 27
type input "Bumpers"
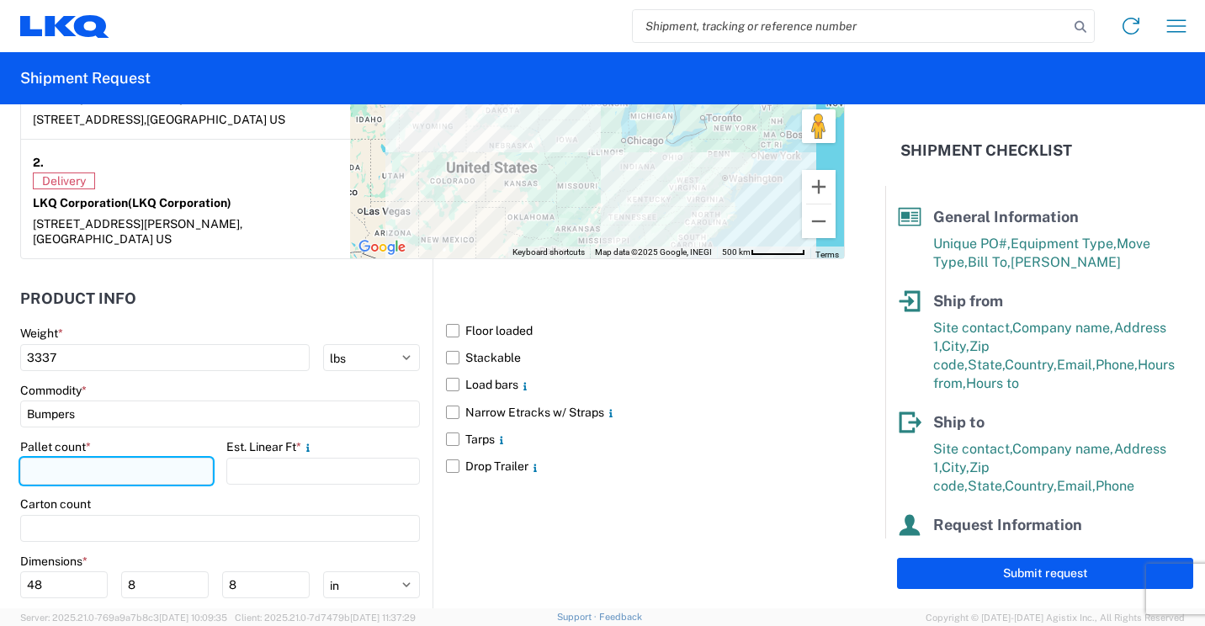
click at [167, 458] on input "number" at bounding box center [116, 471] width 193 height 27
type input "3"
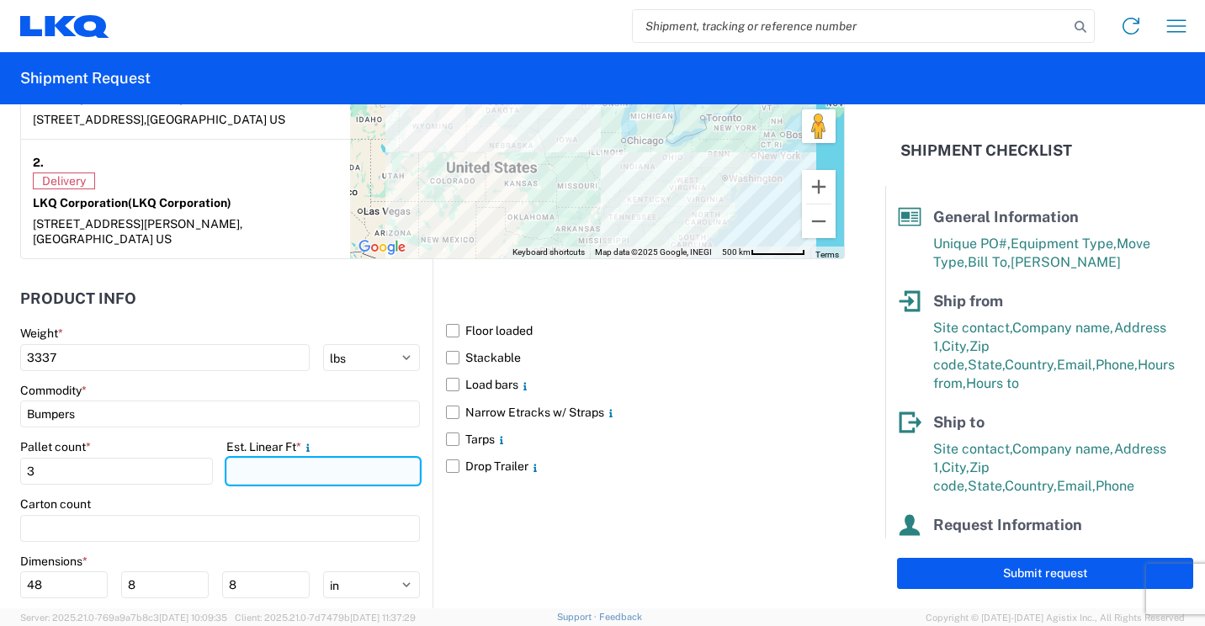
click at [302, 458] on input "number" at bounding box center [322, 471] width 193 height 27
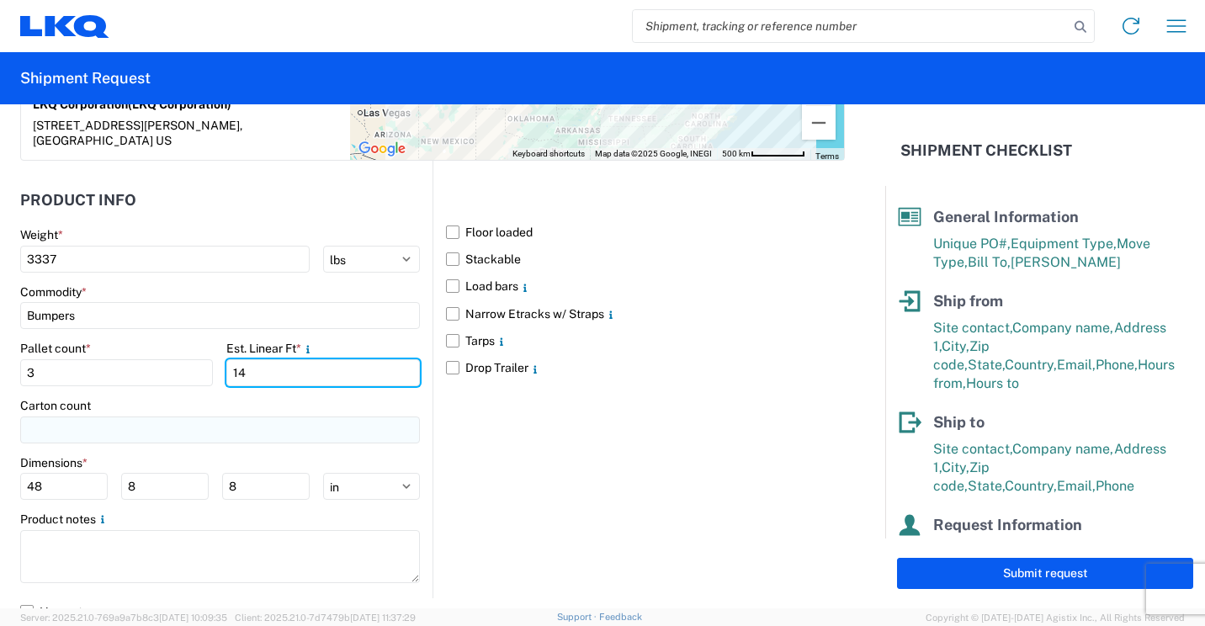
scroll to position [1614, 0]
type input "14"
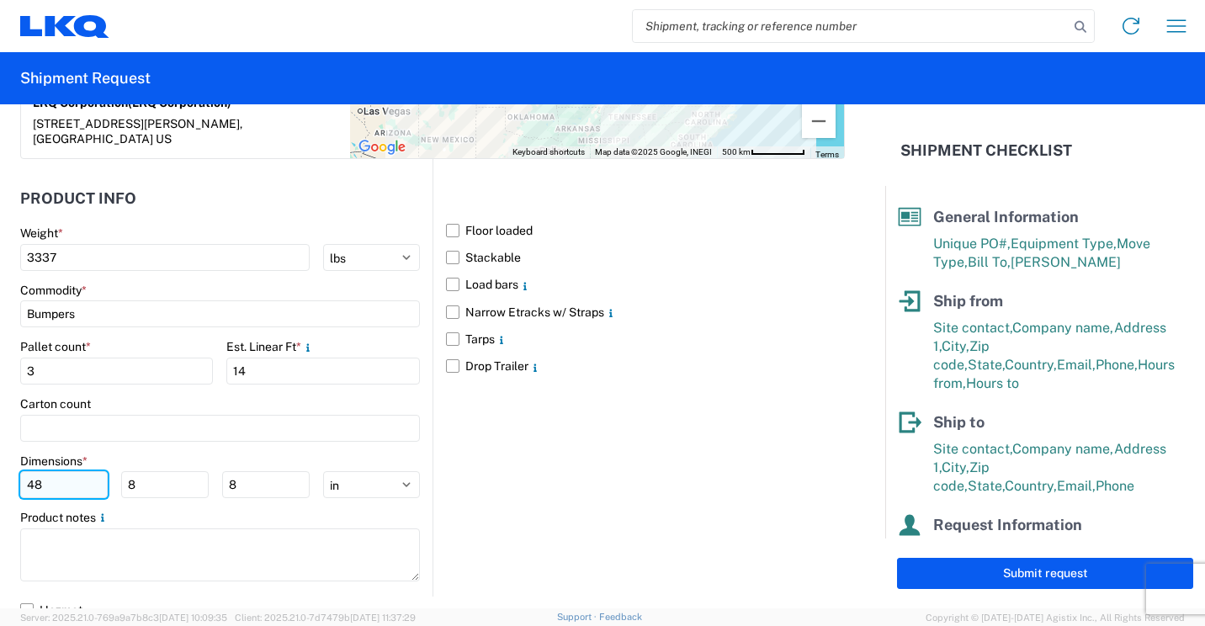
click at [74, 474] on input "48" at bounding box center [63, 484] width 87 height 27
type input "4"
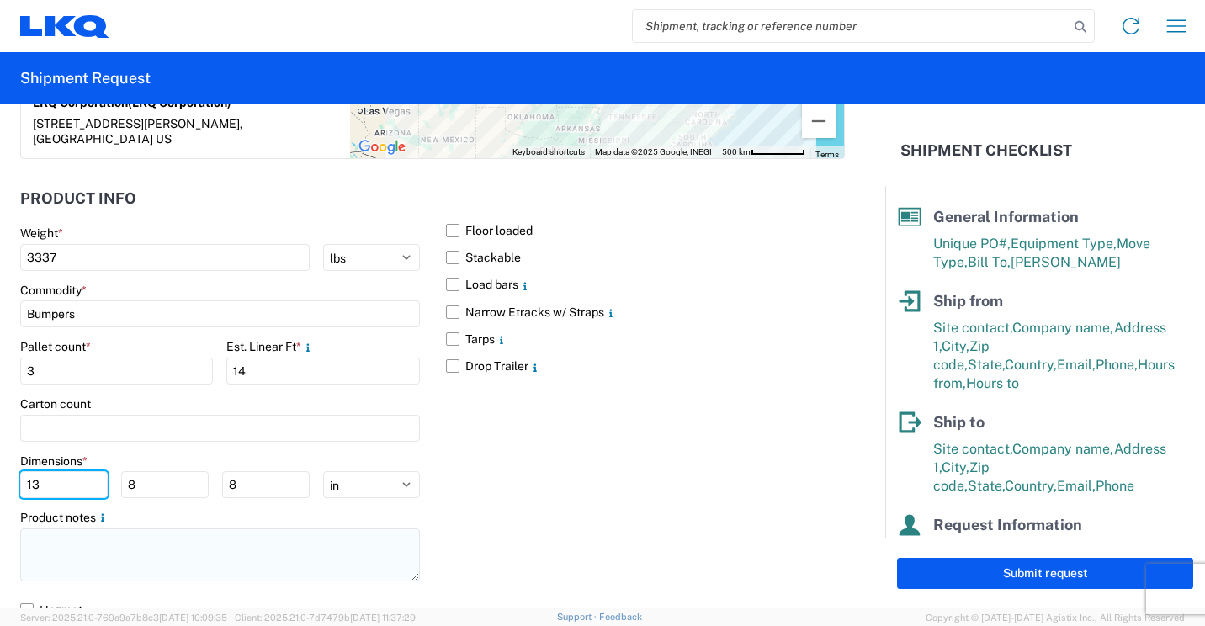
type input "13"
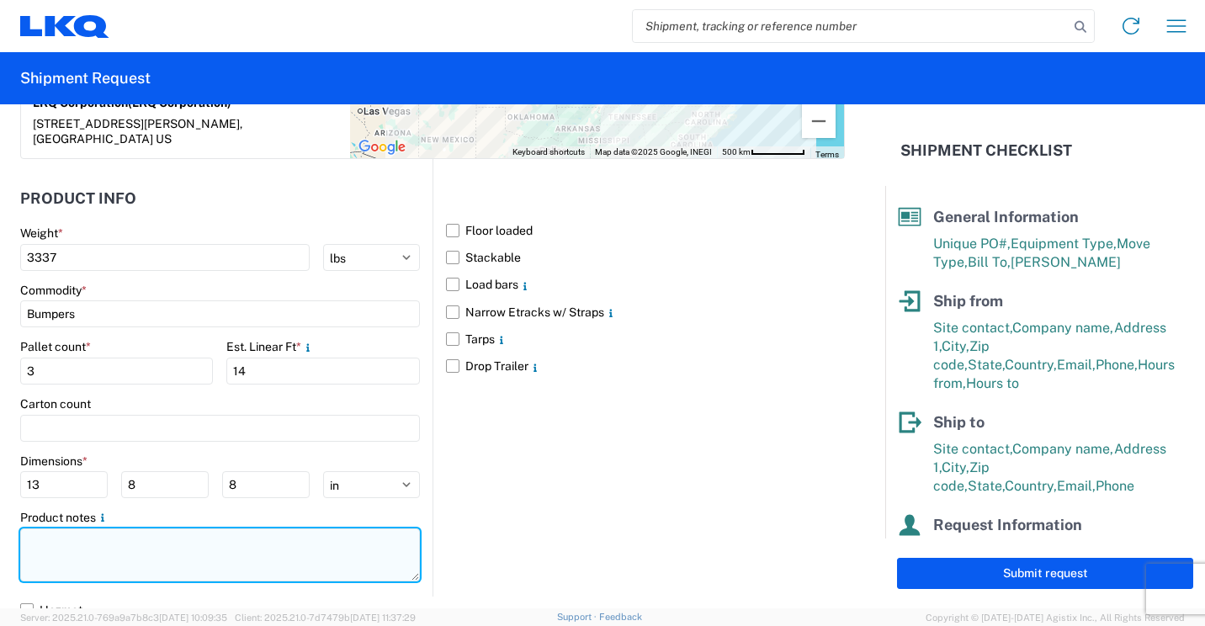
click at [133, 535] on textarea at bounding box center [220, 554] width 400 height 53
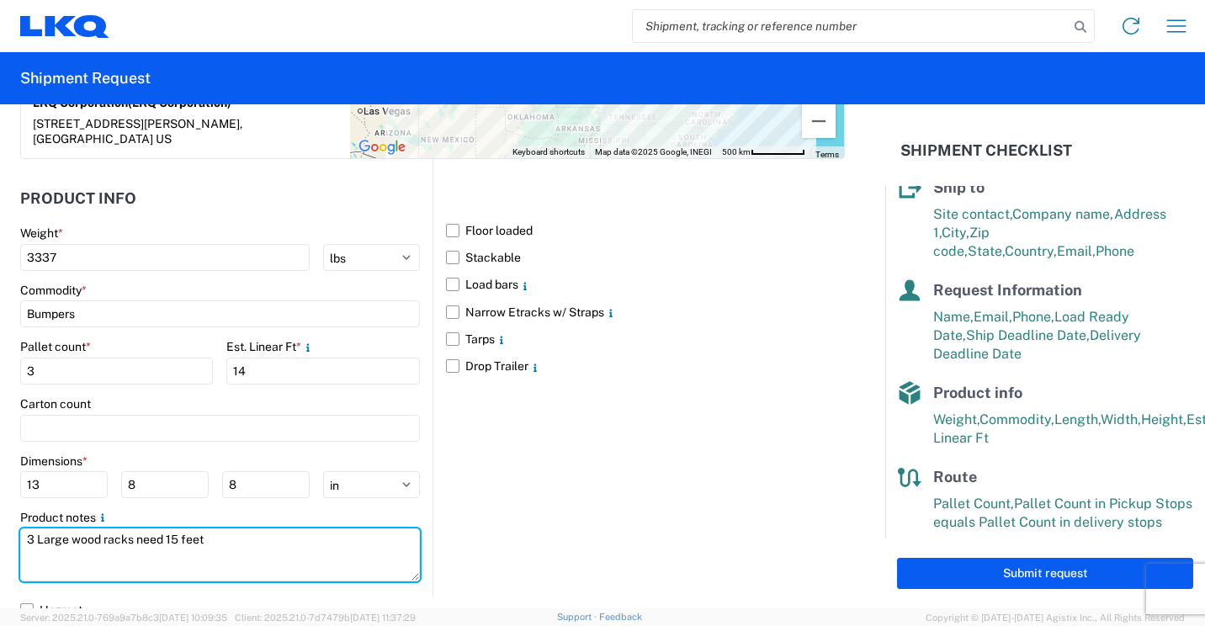
scroll to position [246, 0]
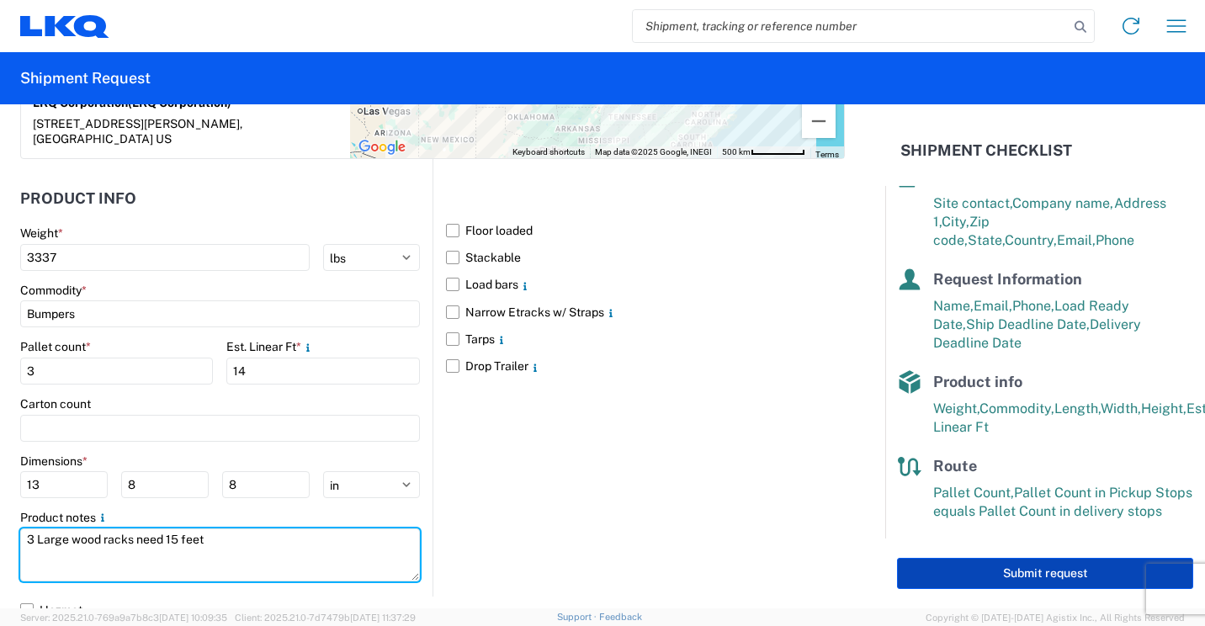
type textarea "3 Large wood racks need 15 feet"
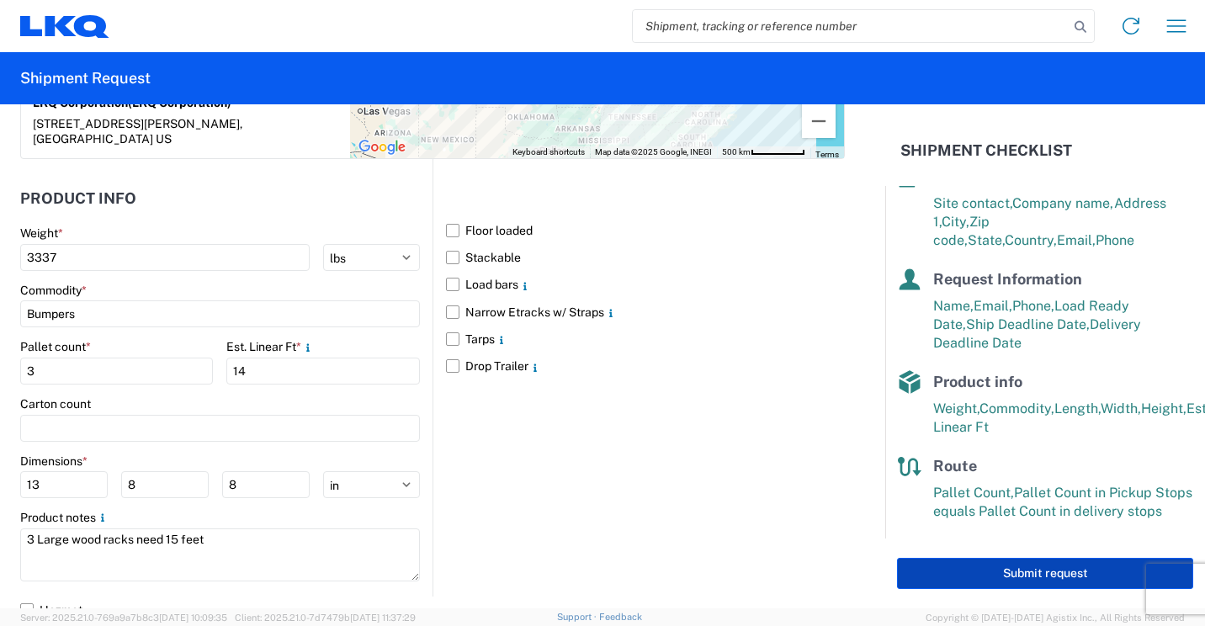
click at [999, 570] on button "Submit request" at bounding box center [1045, 573] width 296 height 31
